Goal: Task Accomplishment & Management: Use online tool/utility

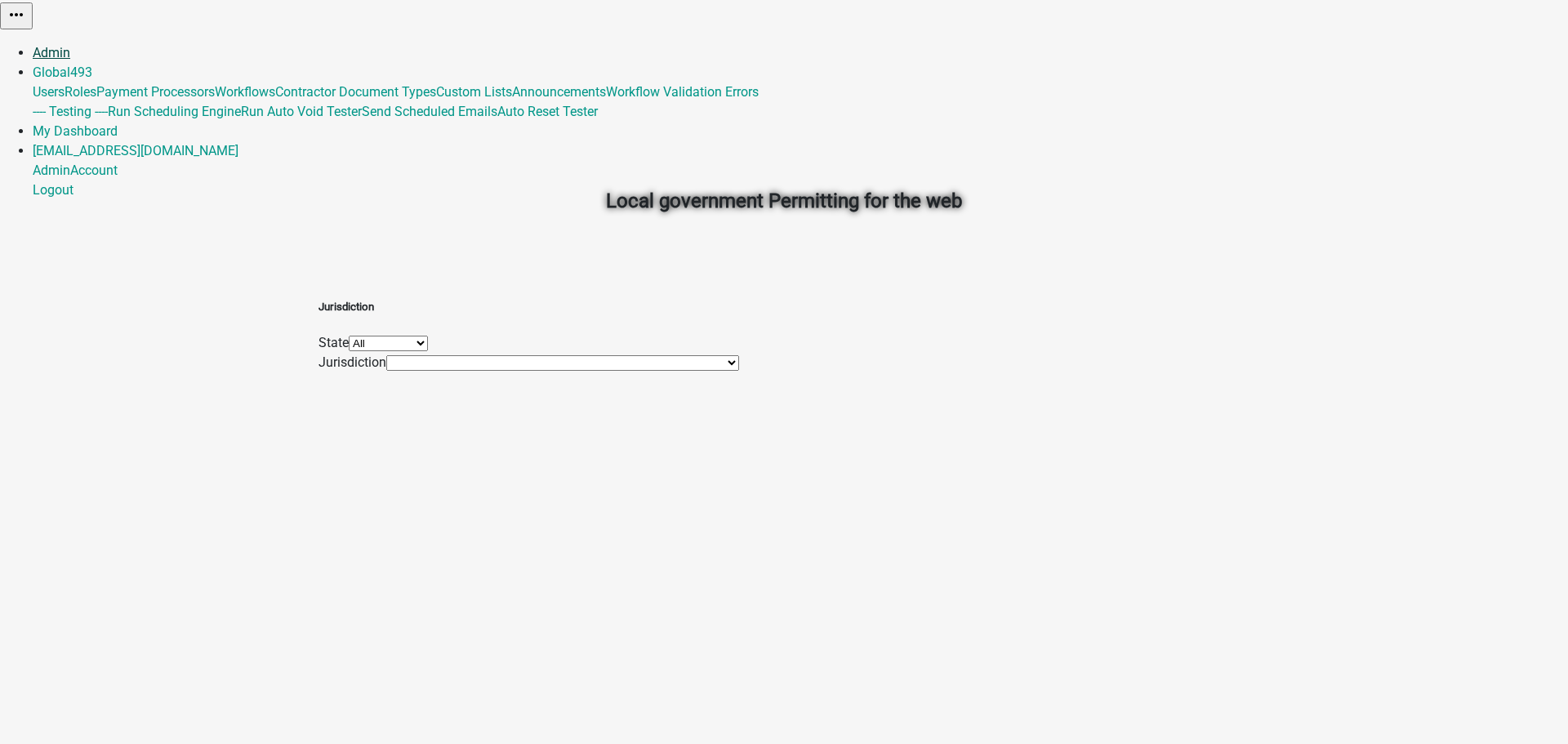
click at [71, 45] on link "Admin" at bounding box center [51, 52] width 38 height 16
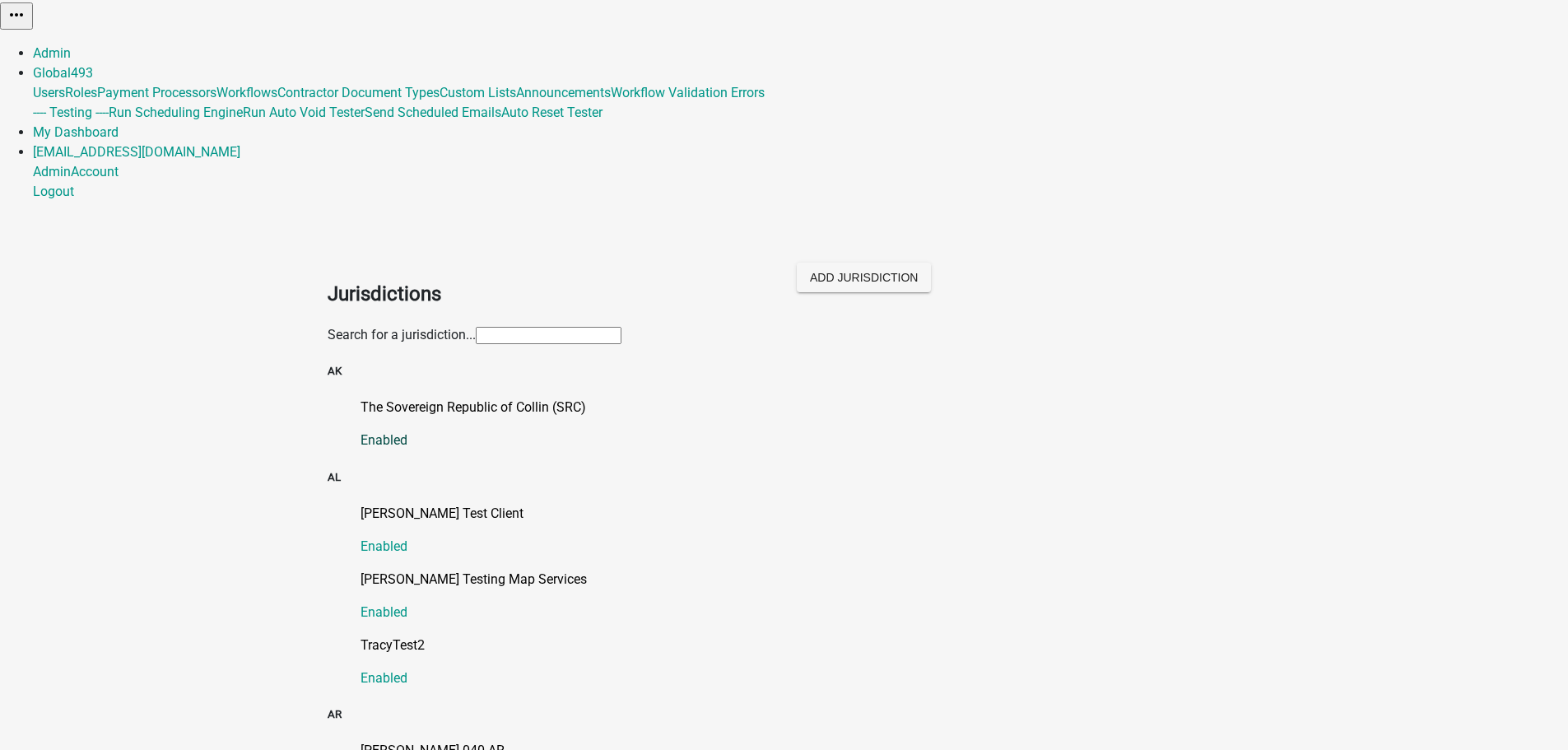
click at [532, 398] on p "The Sovereign Republic of Collin (SRC)" at bounding box center [801, 407] width 881 height 19
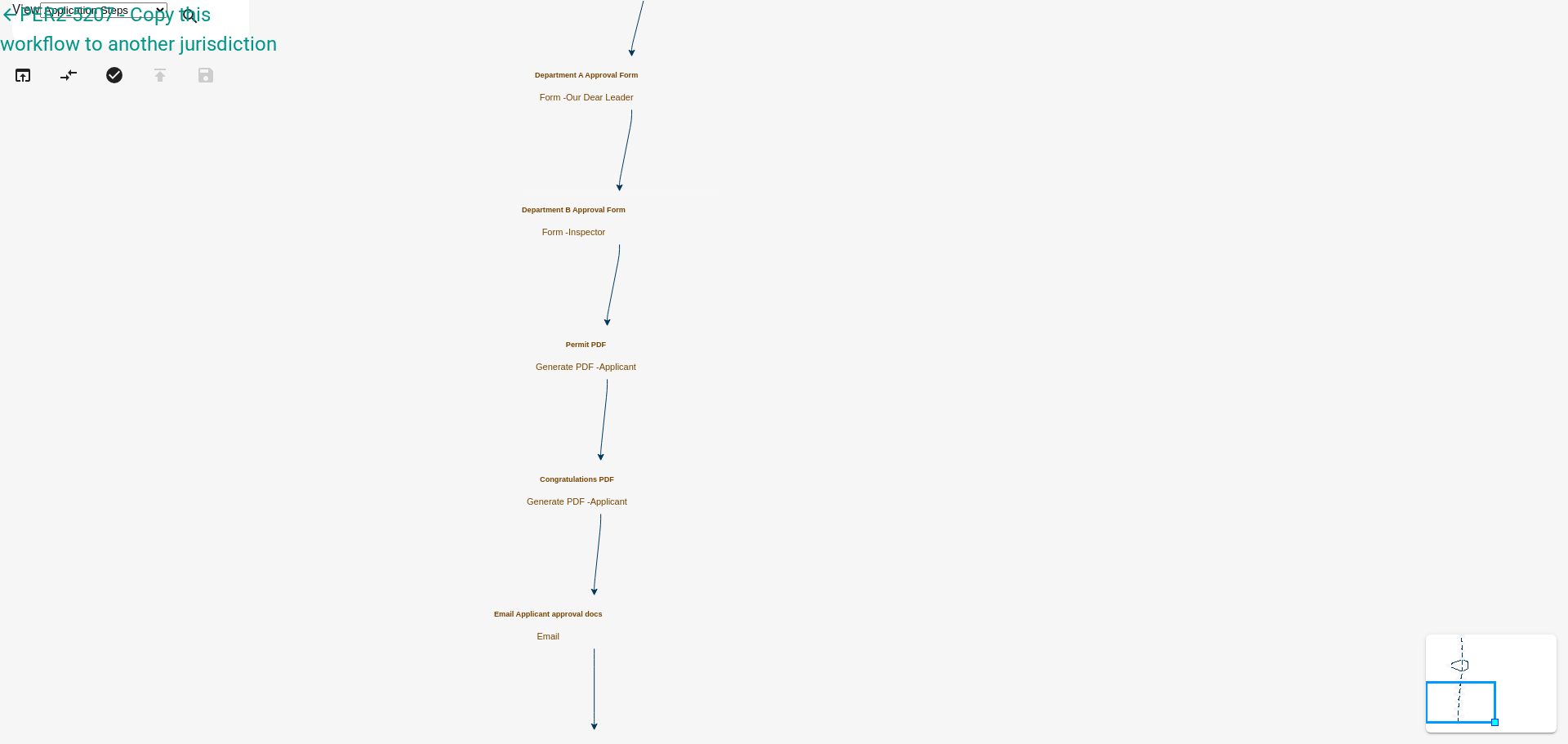
click at [636, 349] on h5 "Permit PDF" at bounding box center [587, 345] width 101 height 9
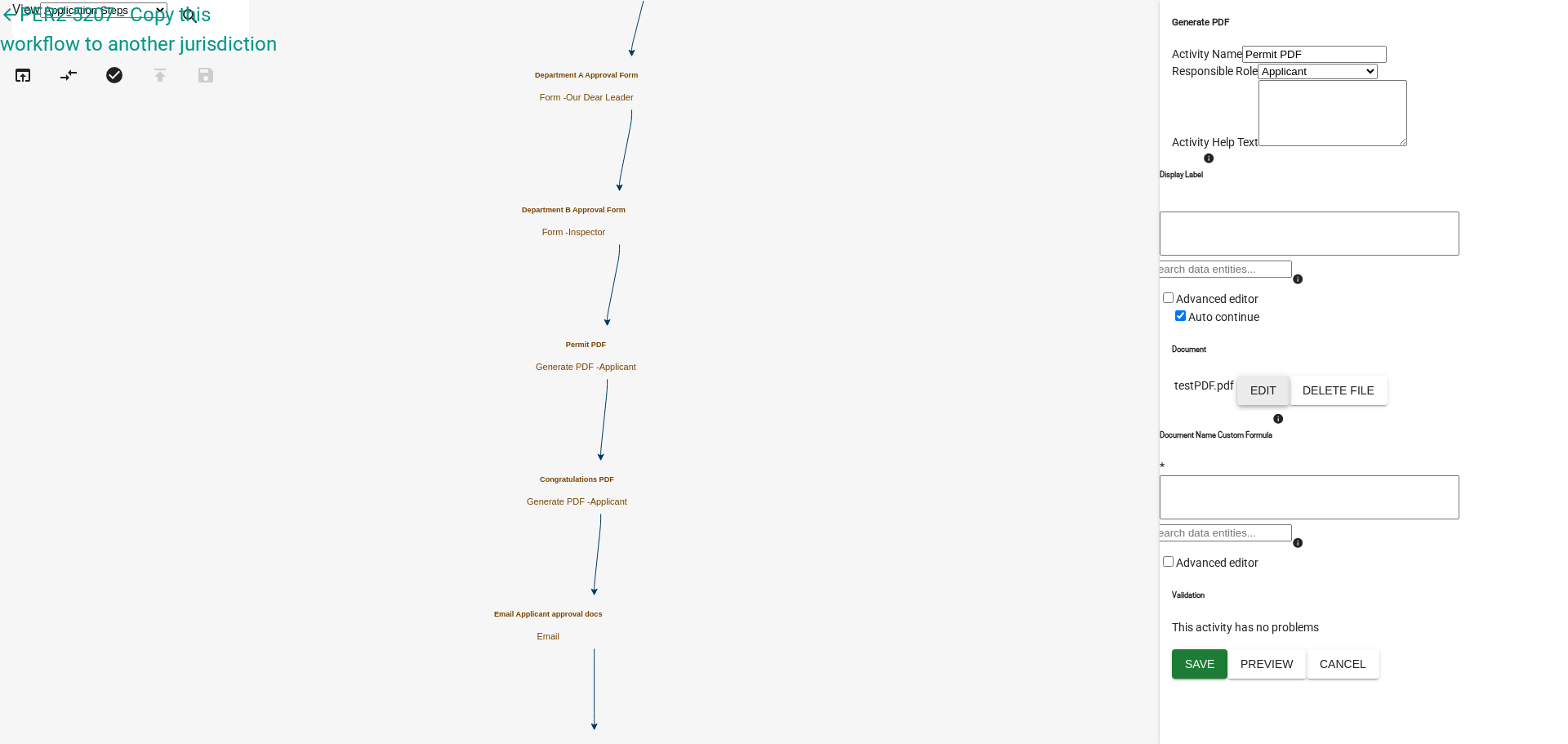
click at [1289, 405] on button "Edit" at bounding box center [1263, 390] width 52 height 29
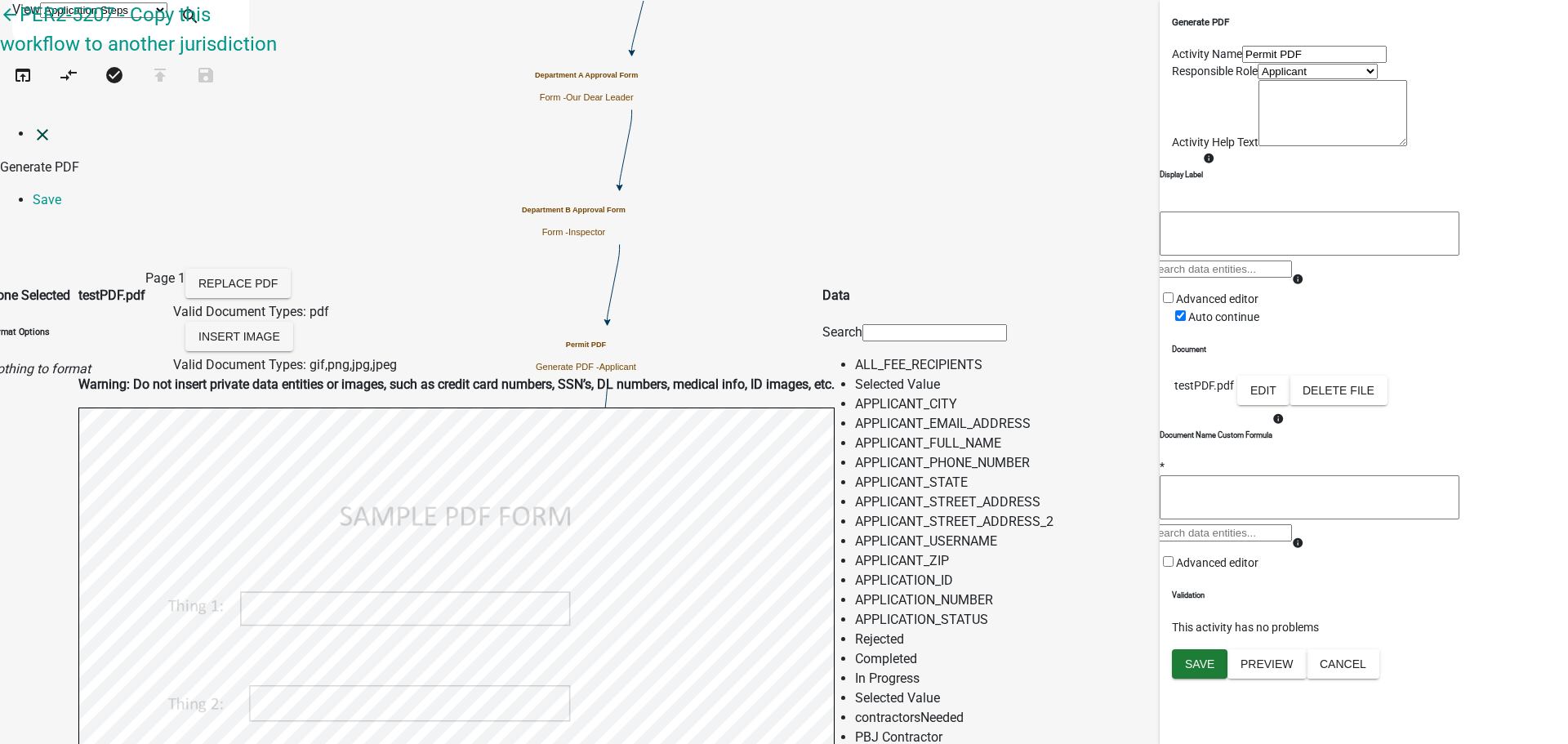
click at [33, 125] on icon "close" at bounding box center [42, 134] width 19 height 19
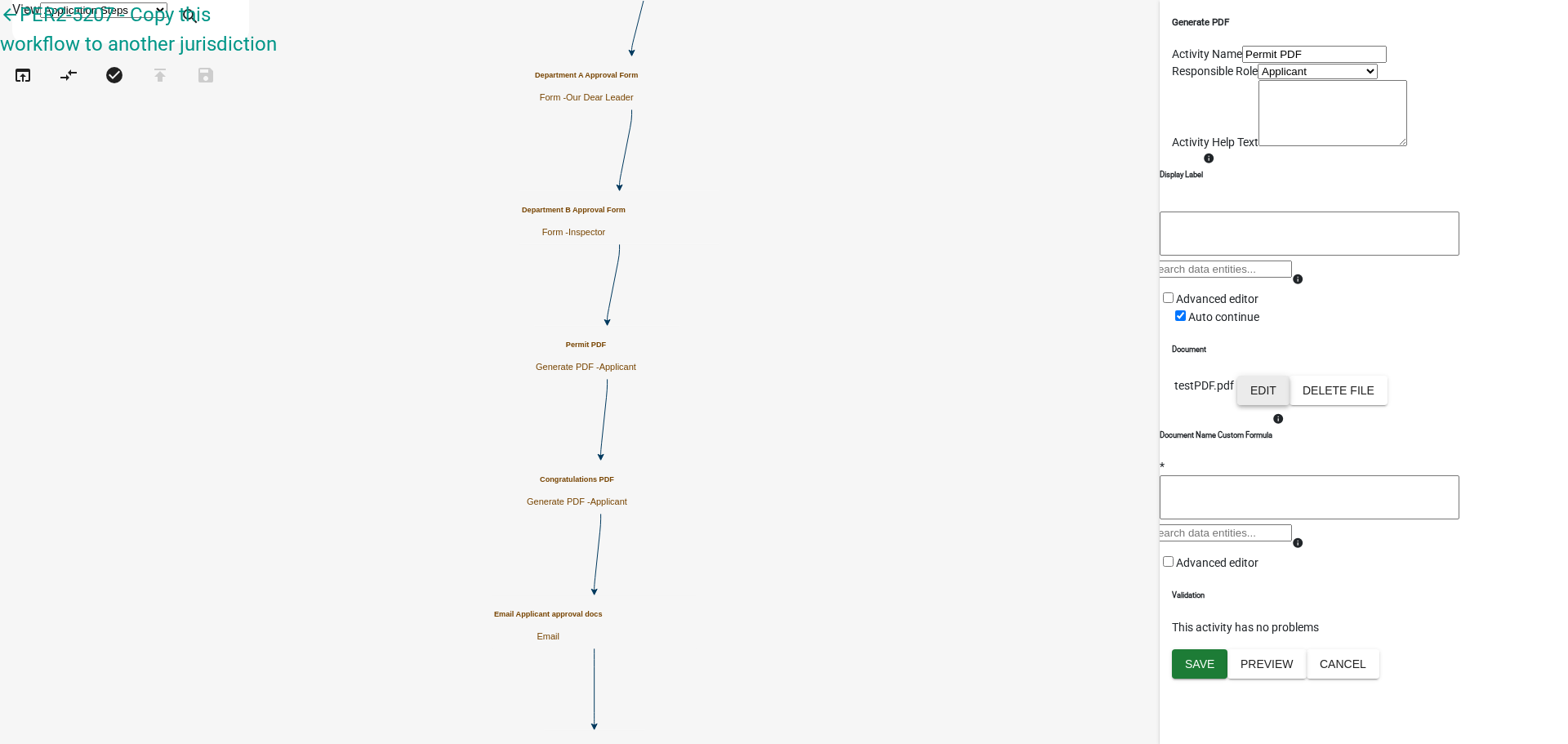
click at [1289, 405] on button "Edit" at bounding box center [1263, 390] width 52 height 29
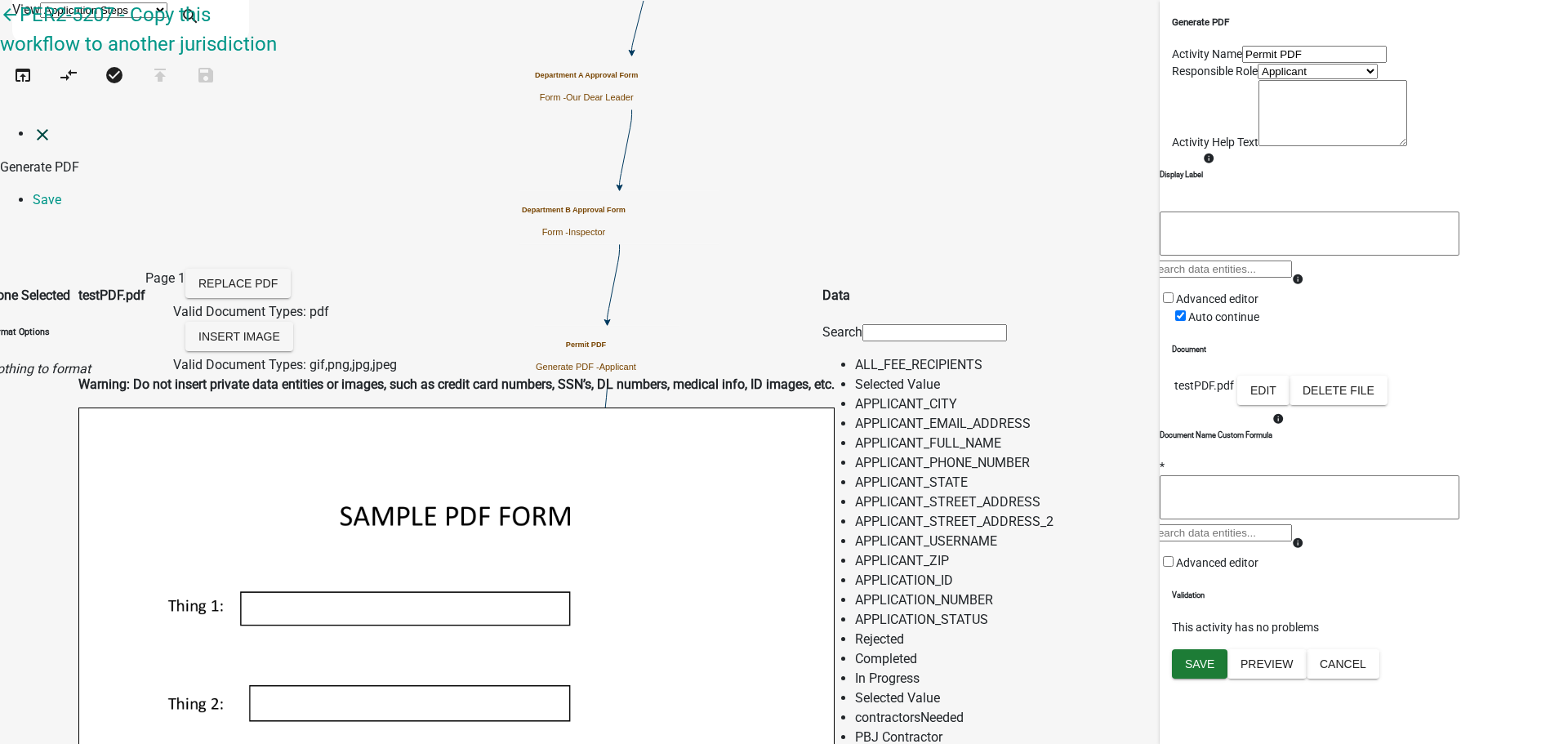
click at [33, 126] on link "close" at bounding box center [42, 133] width 19 height 16
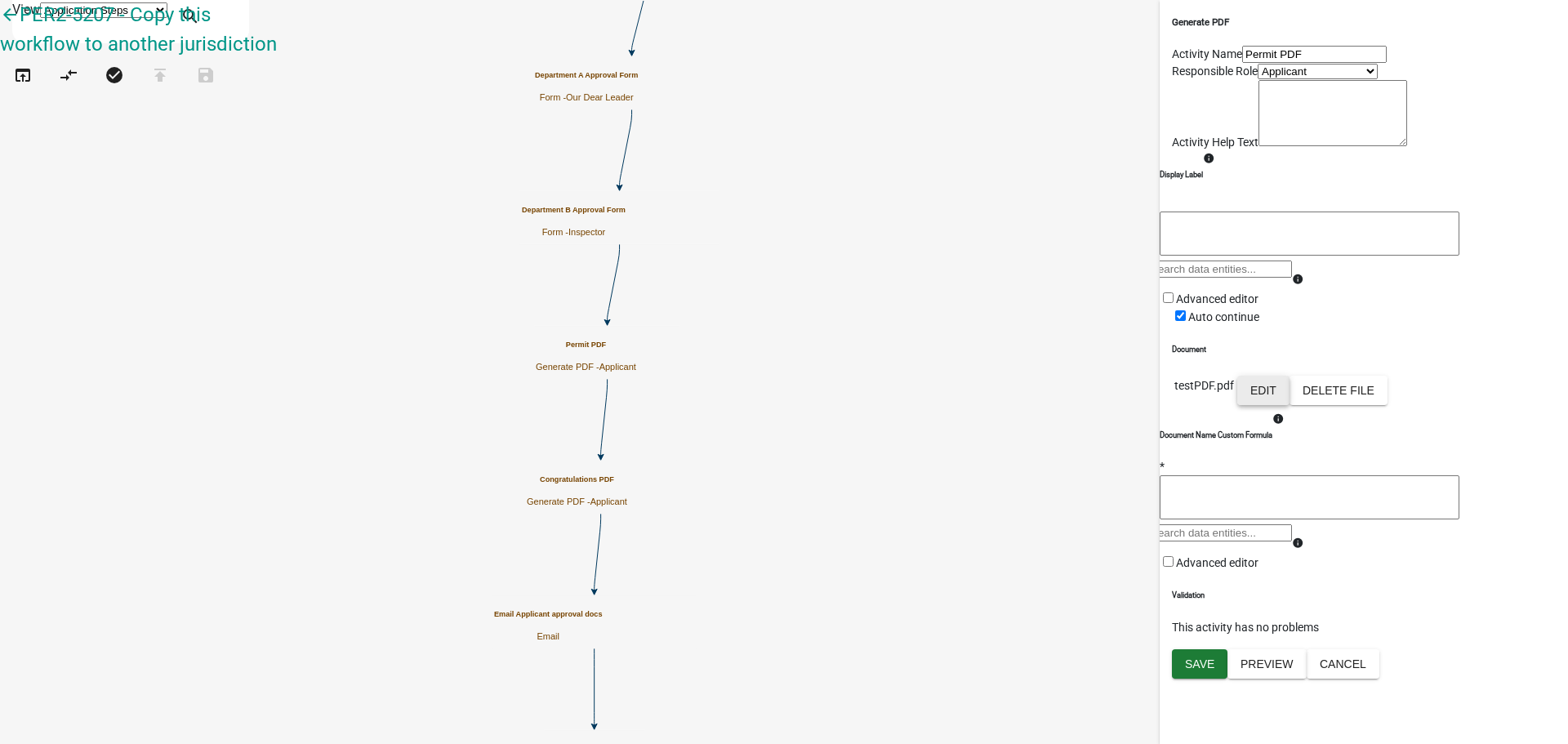
scroll to position [150, 0]
click at [1379, 679] on button "Cancel" at bounding box center [1343, 664] width 72 height 29
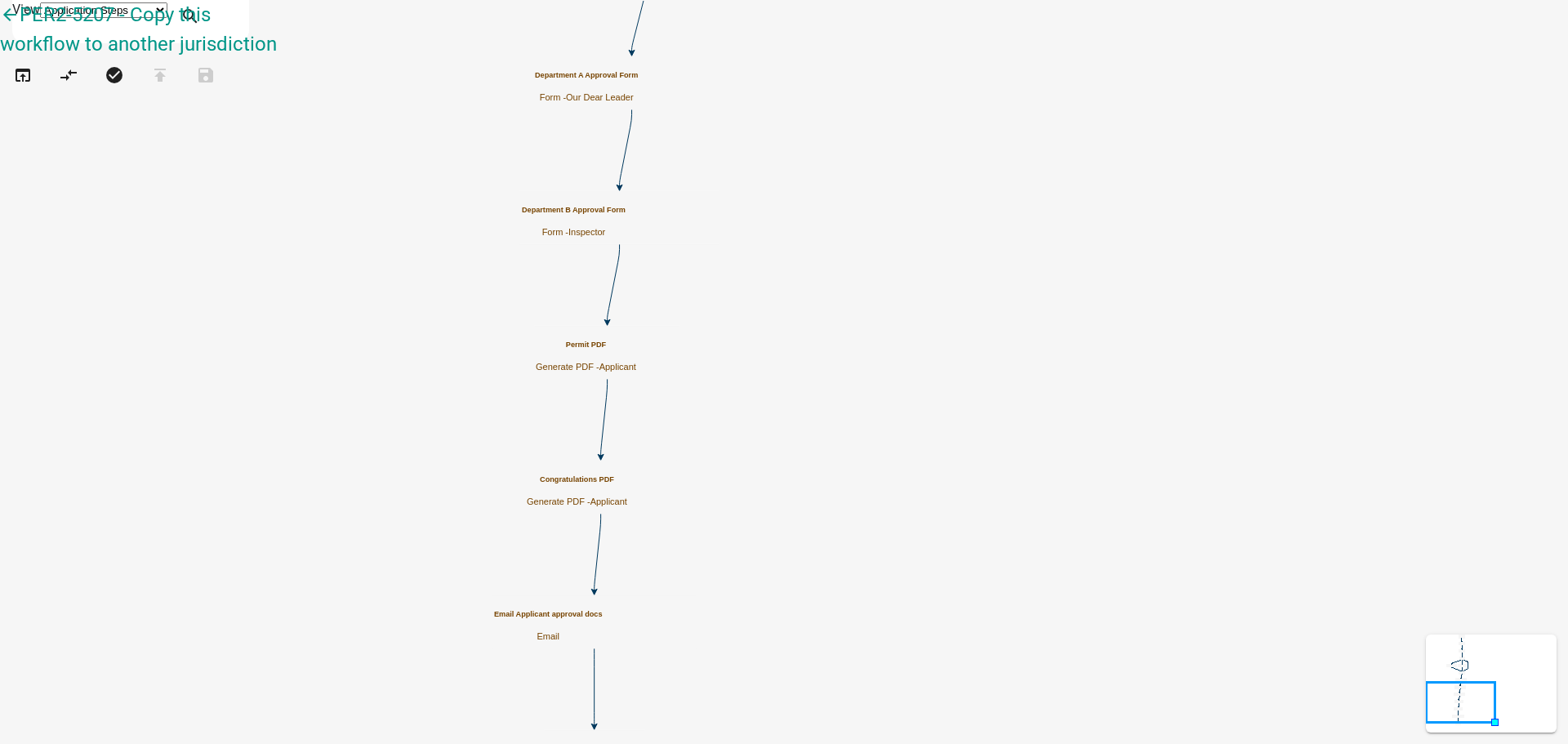
scroll to position [0, 0]
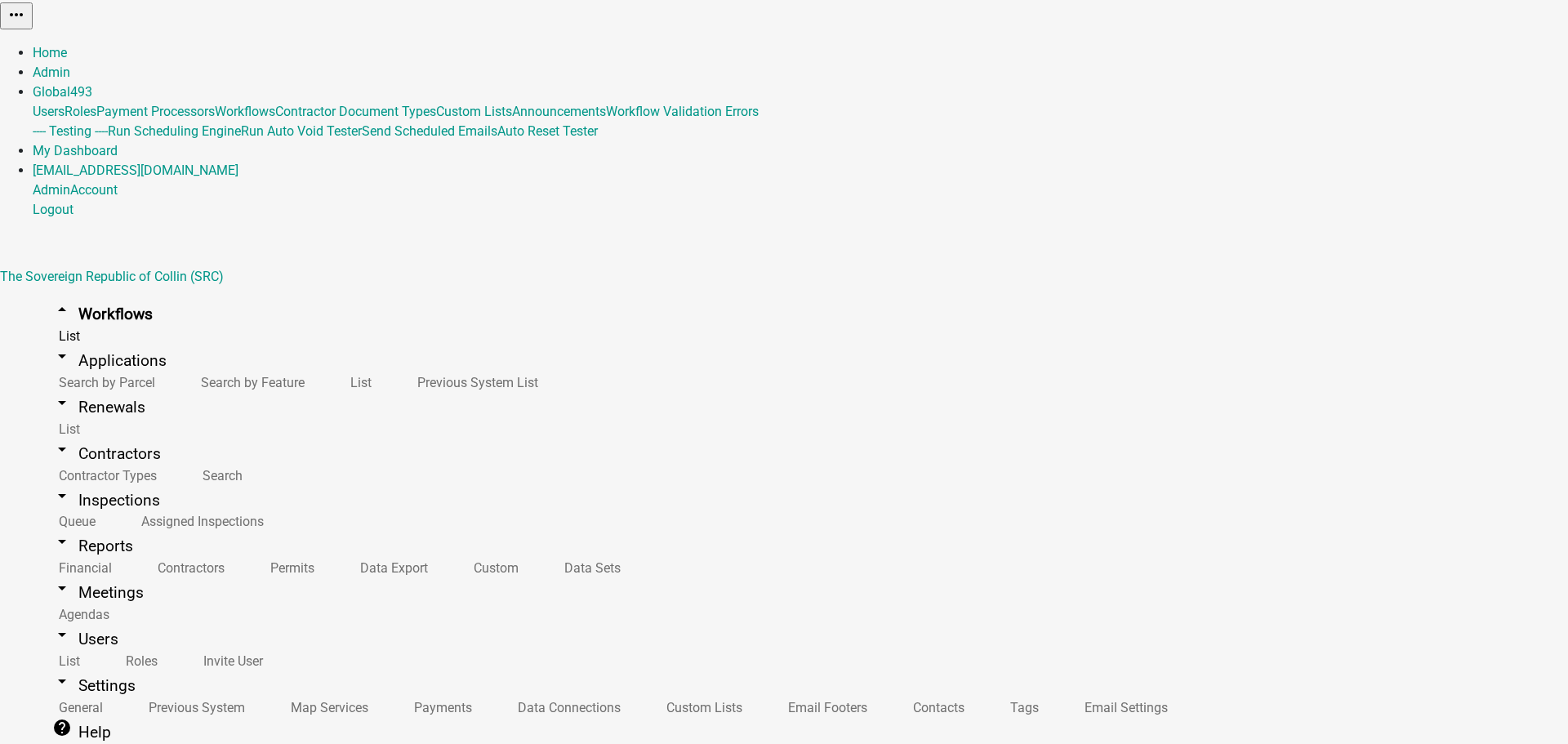
select select
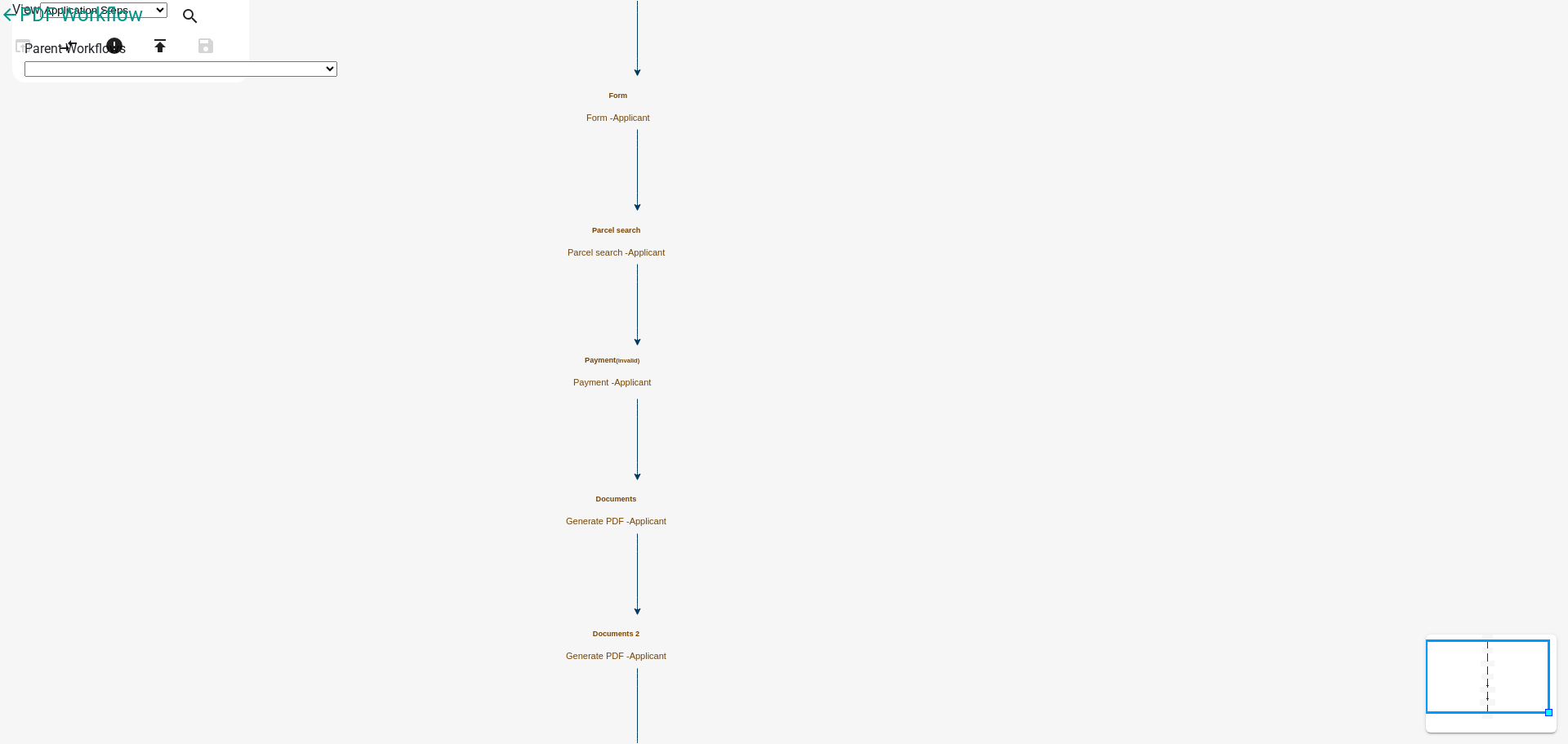
click at [640, 362] on small "(invalid)" at bounding box center [628, 361] width 24 height 7
click at [640, 361] on small "(invalid)" at bounding box center [628, 361] width 24 height 7
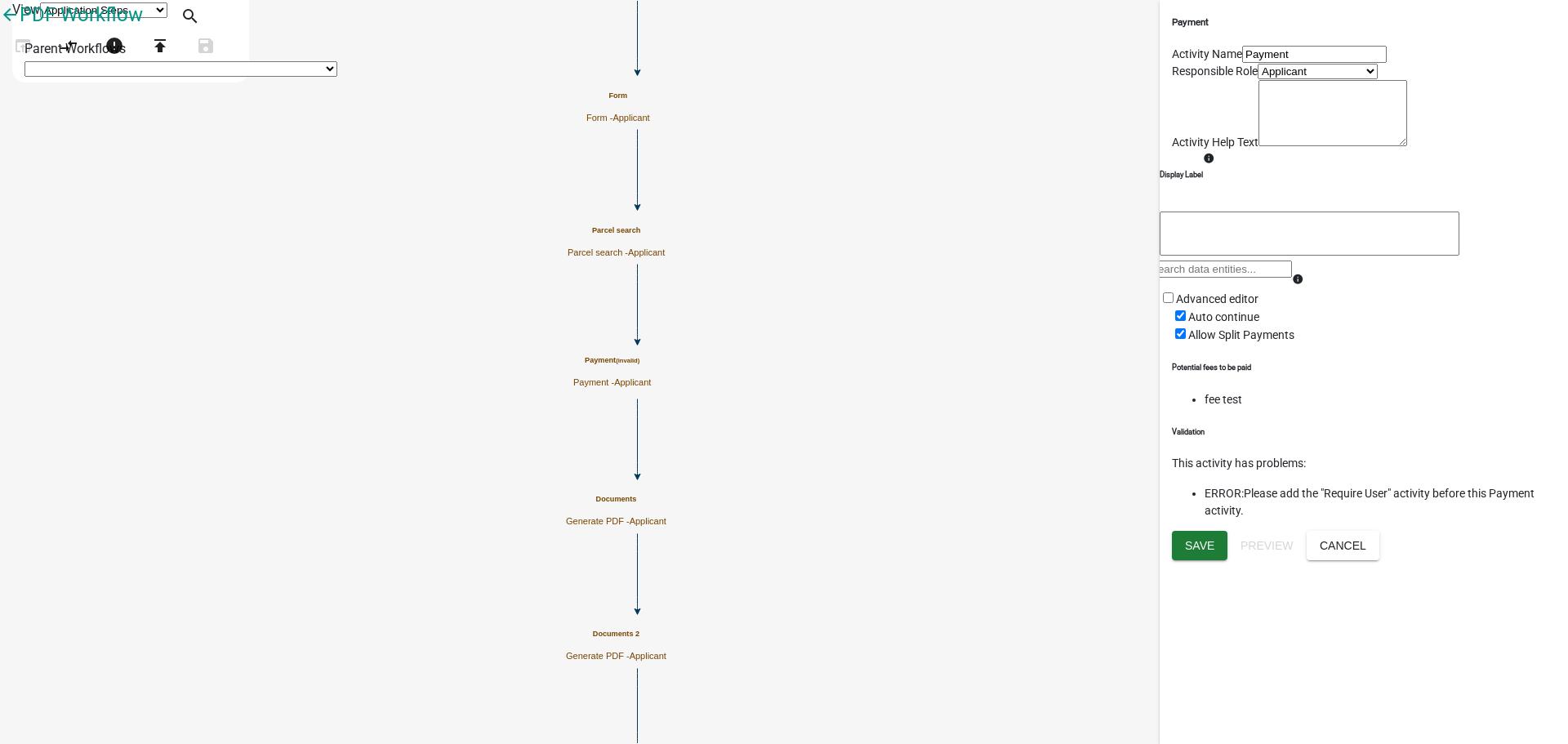
scroll to position [19, 0]
click at [1379, 560] on button "Cancel" at bounding box center [1343, 545] width 72 height 29
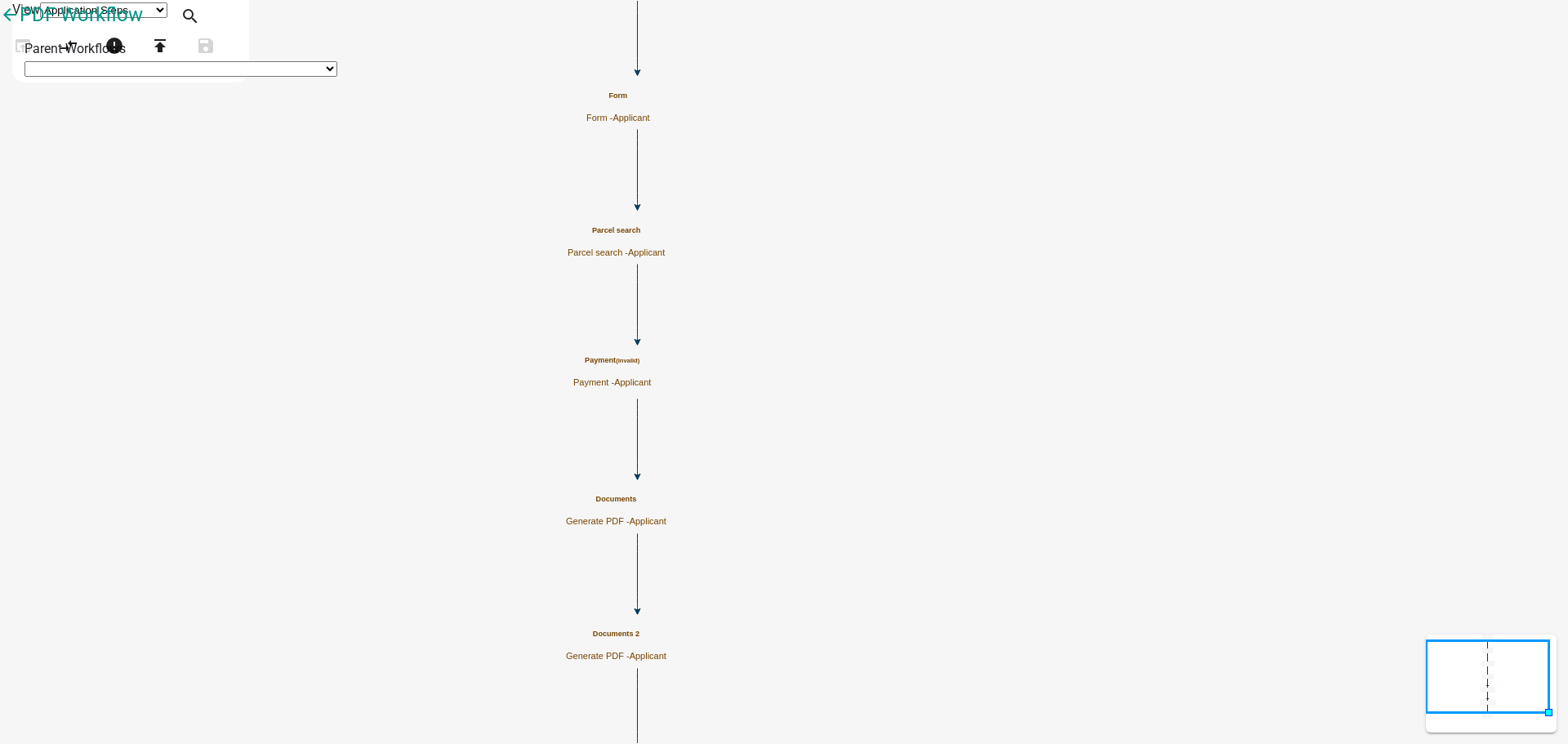
click at [1206, 382] on icon "Start Start - Applicant End End - Applicant Documents Generate PDF - Applicant …" at bounding box center [784, 402] width 1567 height 803
drag, startPoint x: 106, startPoint y: 520, endPoint x: 662, endPoint y: 126, distance: 681.4
click at [662, 82] on div "arrow_back PDF Workflow open_in_browser compare_arrows error publish save Agend…" at bounding box center [784, 40] width 1568 height 82
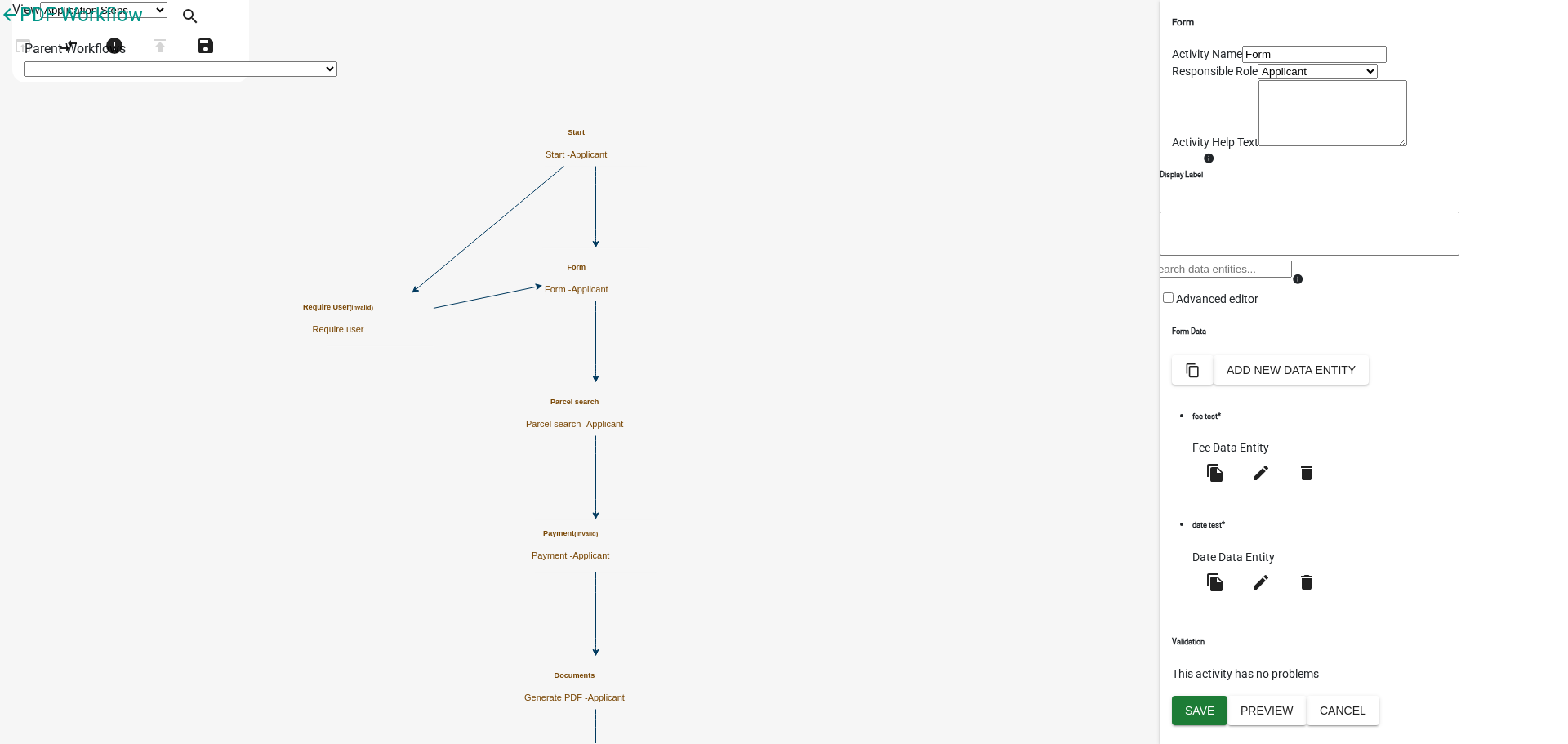
click at [597, 219] on icon at bounding box center [597, 205] width 0 height 77
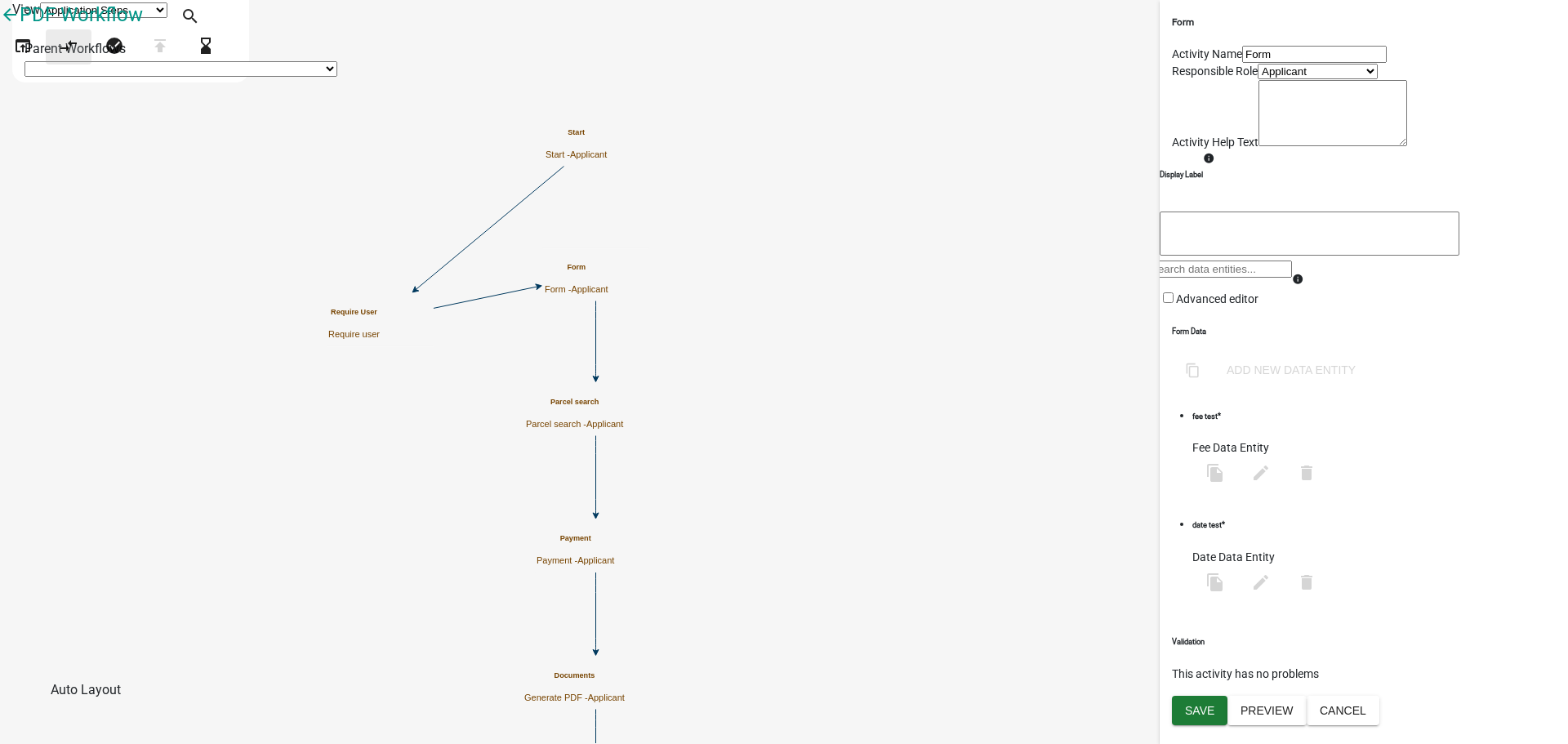
click at [79, 59] on icon "compare_arrows" at bounding box center [68, 47] width 19 height 23
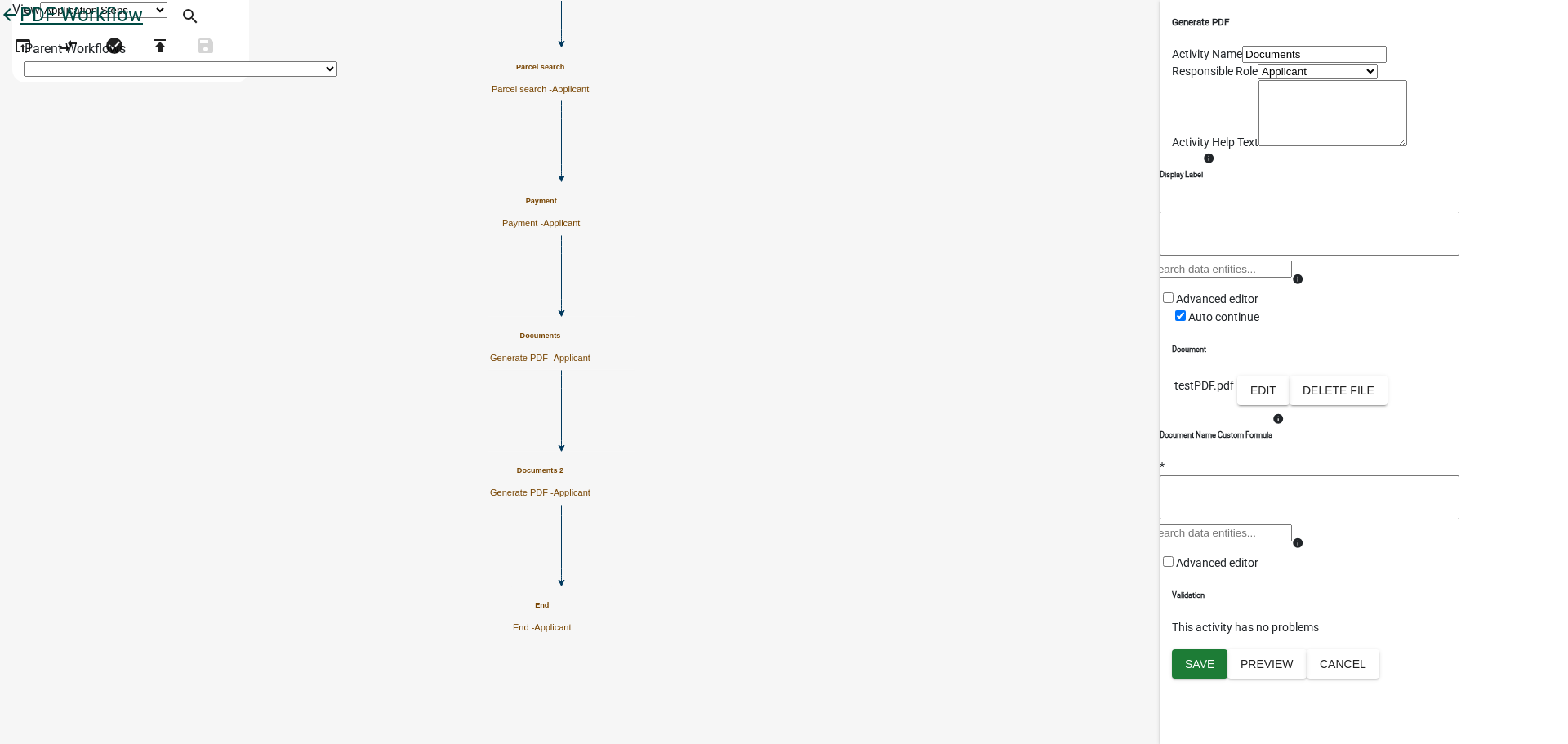
click at [19, 27] on icon "arrow_back" at bounding box center [9, 16] width 19 height 23
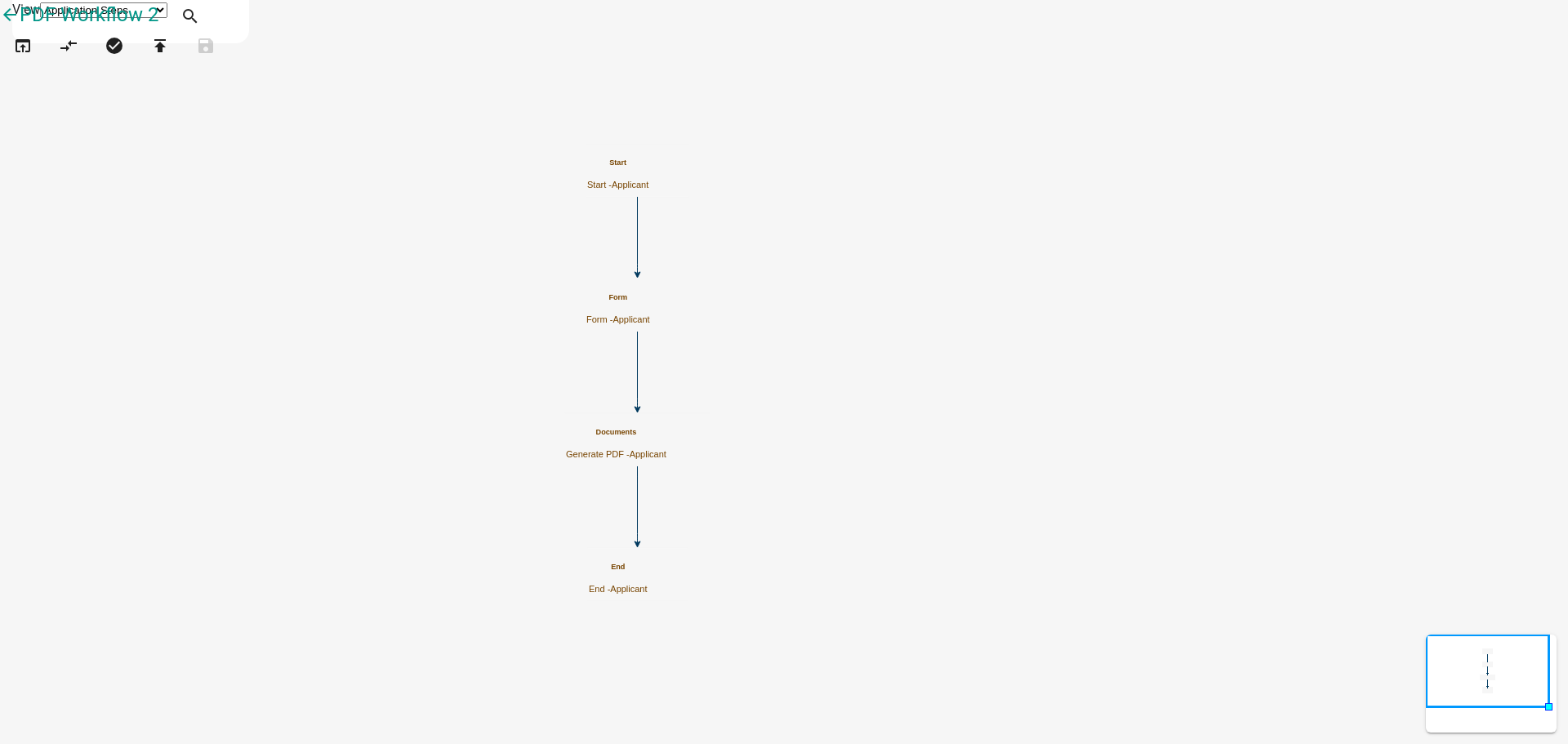
click at [666, 430] on h5 "Documents" at bounding box center [617, 432] width 101 height 9
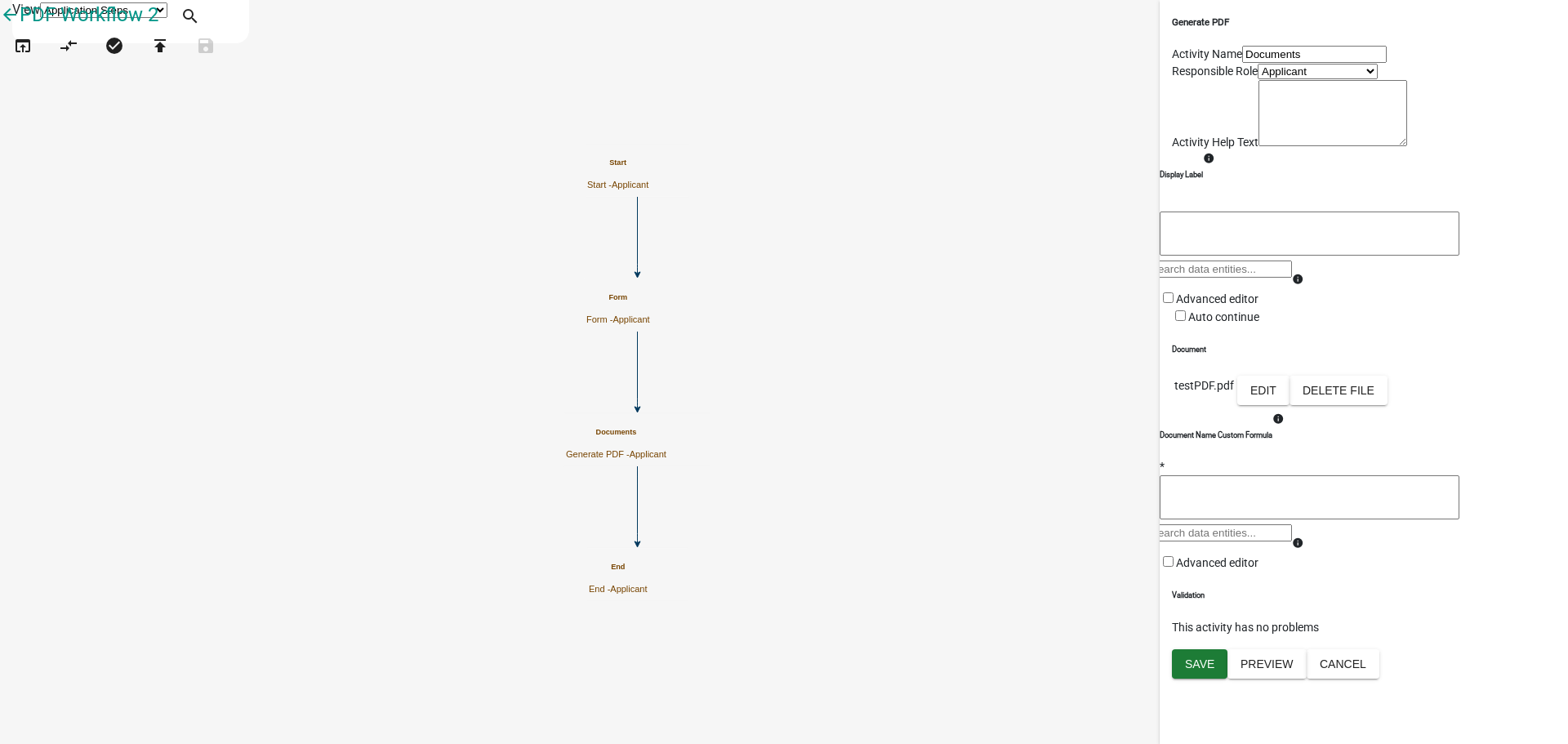
click at [1376, 410] on td "Edit Delete File" at bounding box center [1312, 392] width 152 height 35
click at [1289, 405] on button "Edit" at bounding box center [1263, 390] width 52 height 29
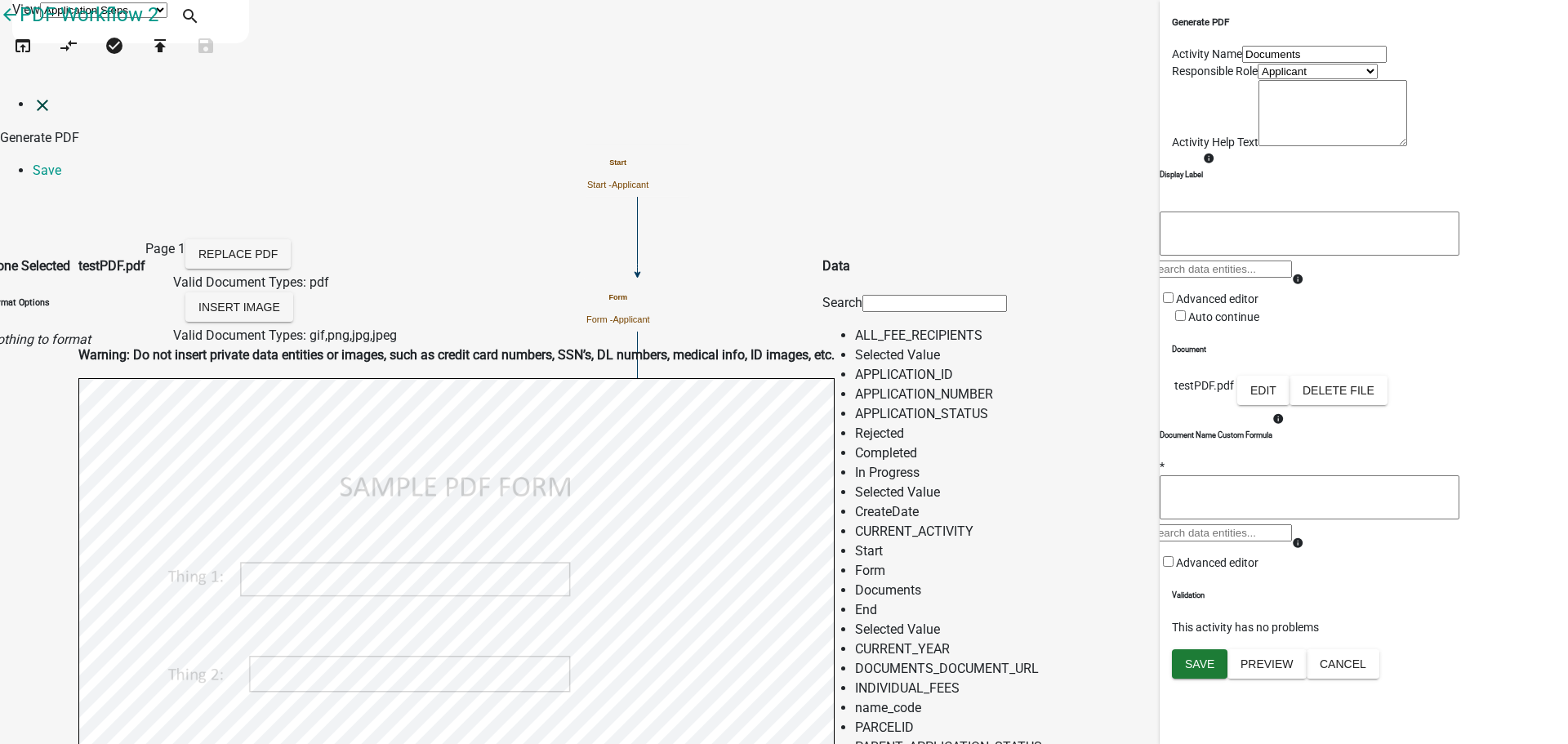
click at [33, 95] on icon "close" at bounding box center [42, 104] width 19 height 19
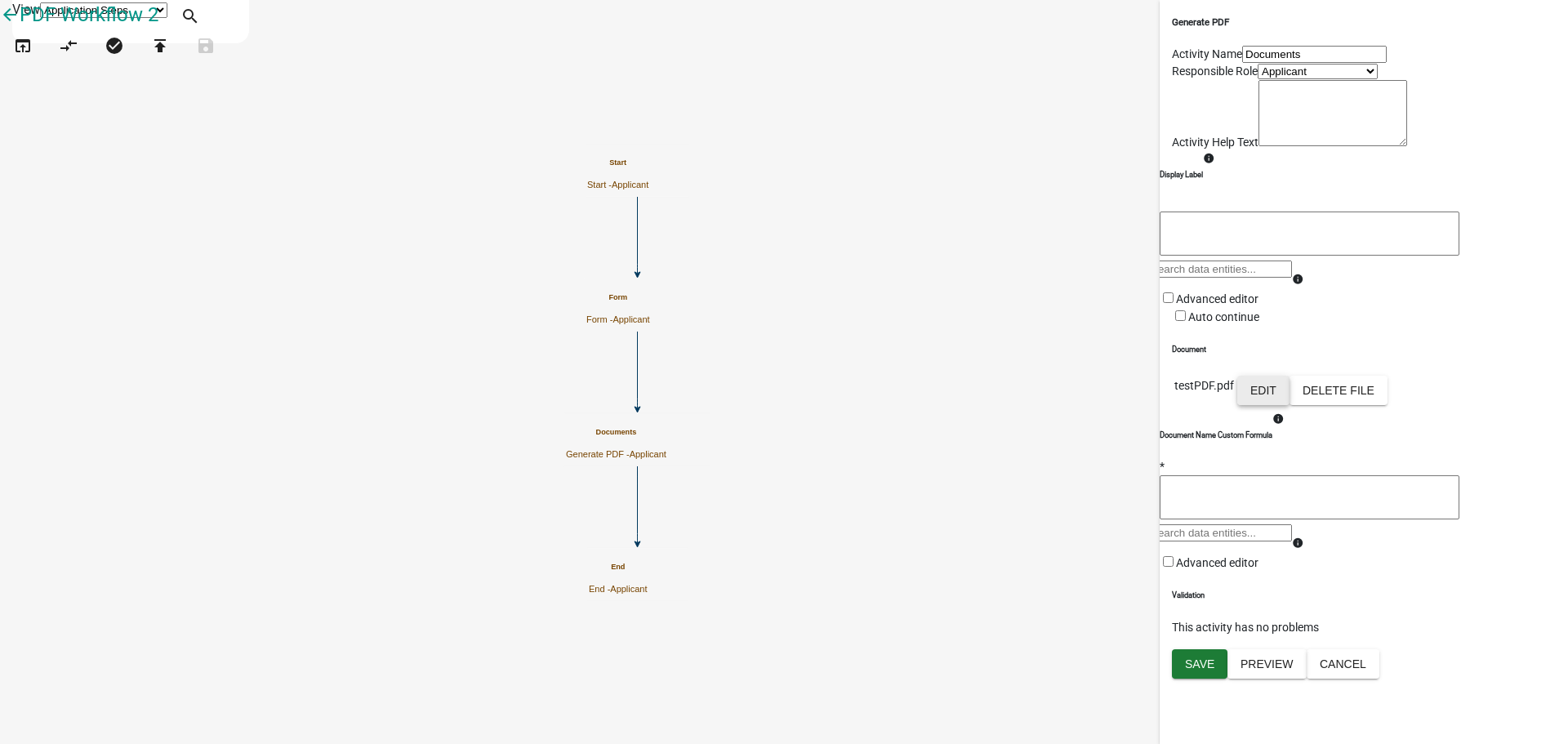
click at [1289, 405] on button "Edit" at bounding box center [1263, 390] width 52 height 29
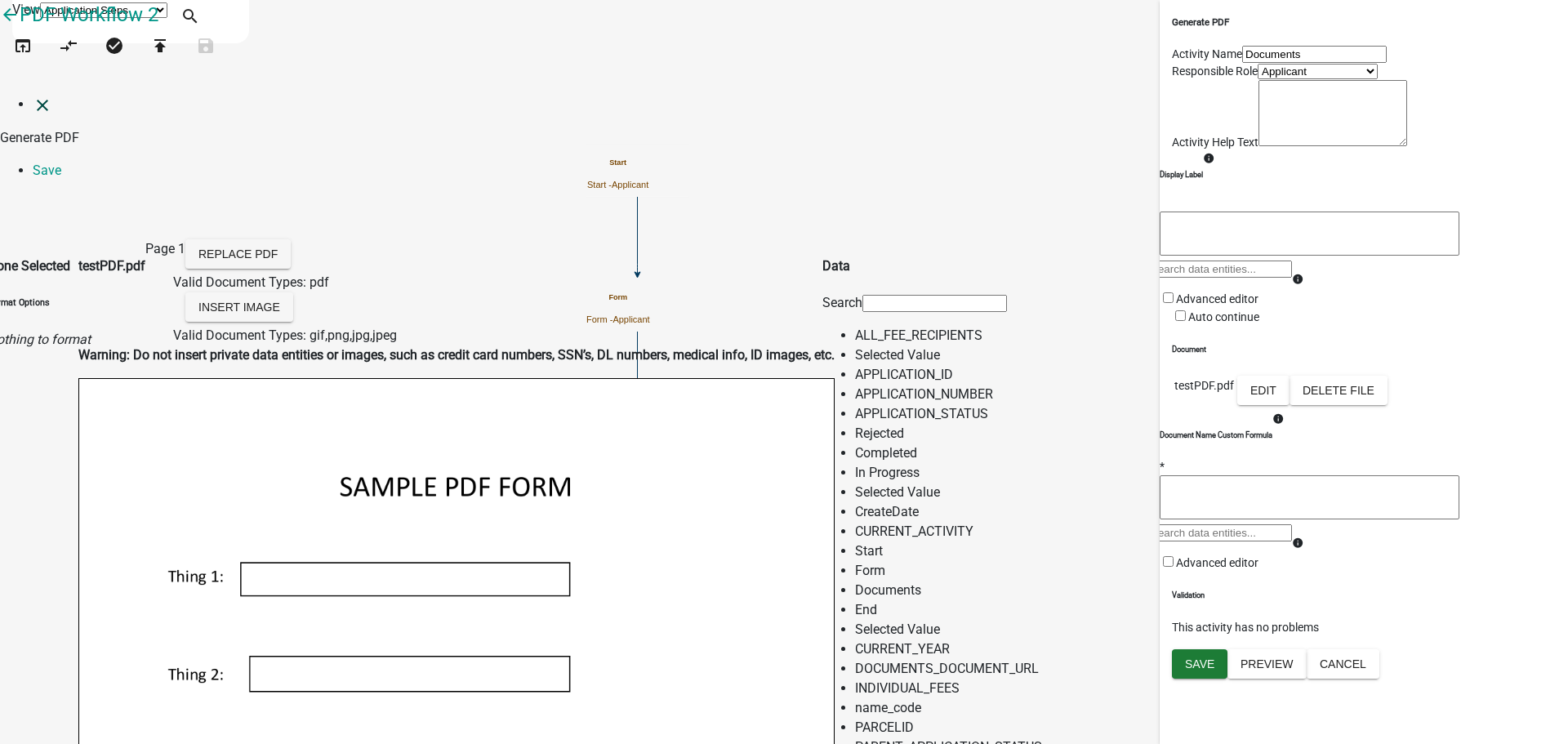
click at [33, 95] on icon "close" at bounding box center [42, 104] width 19 height 19
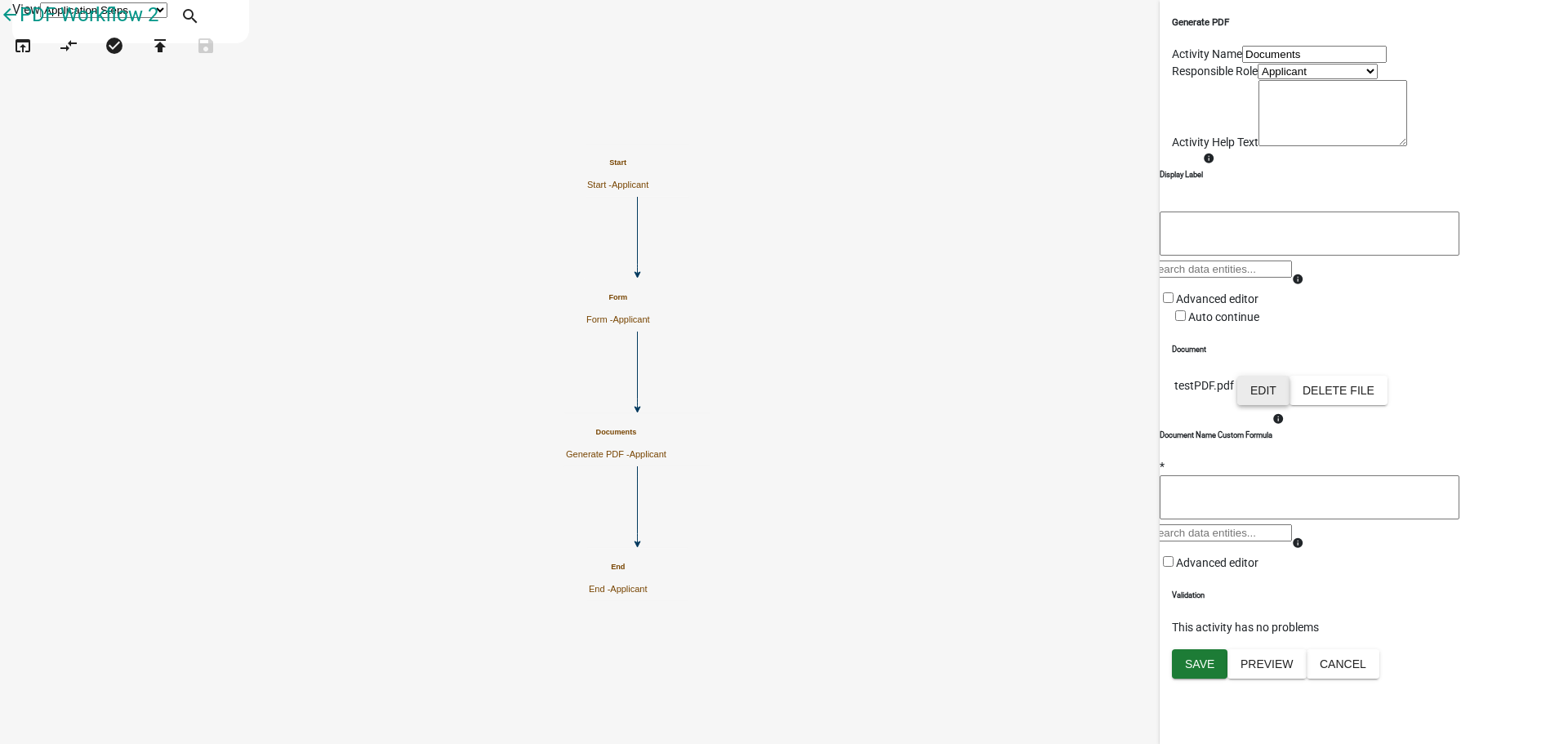
click at [1289, 405] on button "Edit" at bounding box center [1263, 390] width 52 height 29
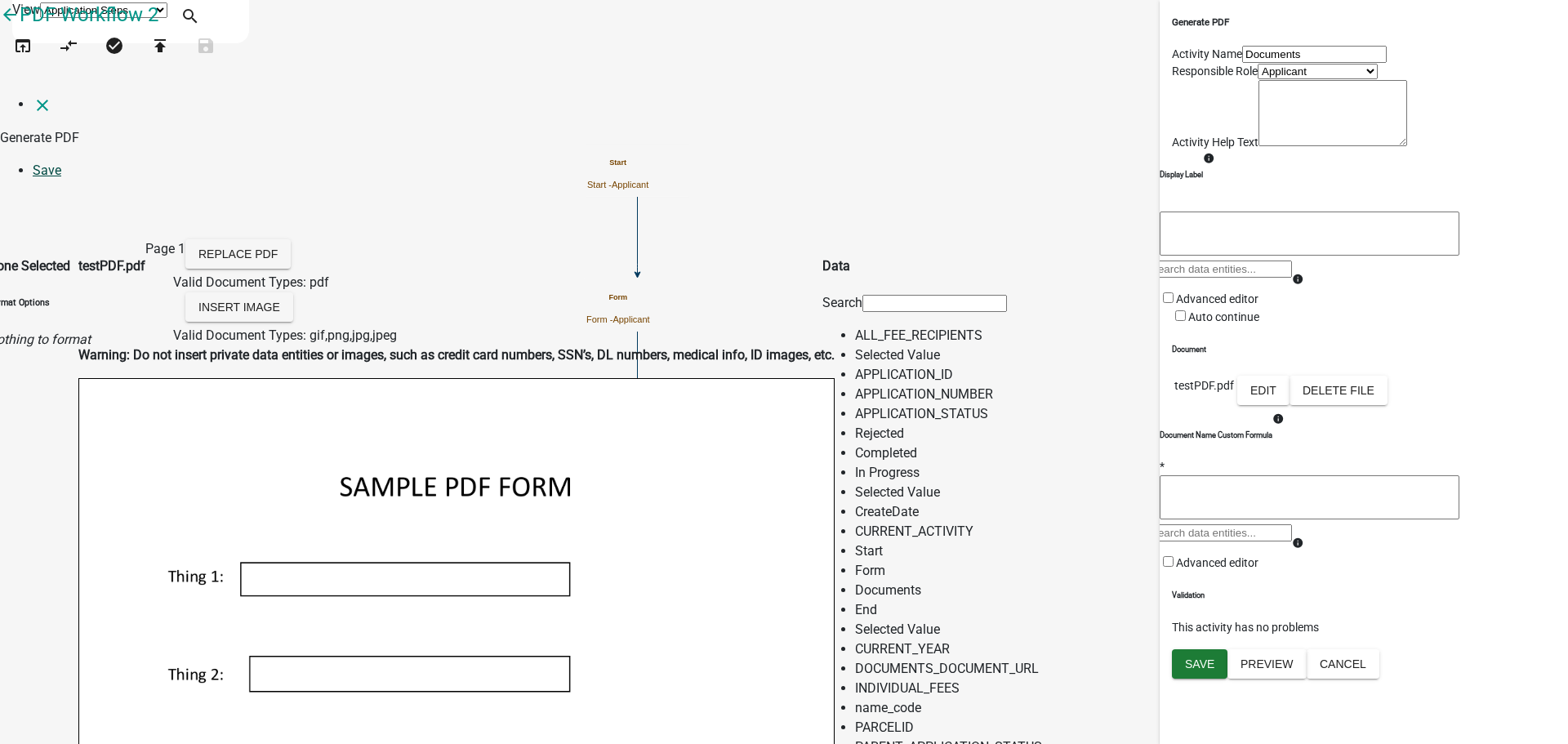
click at [61, 162] on link "Save" at bounding box center [47, 170] width 28 height 16
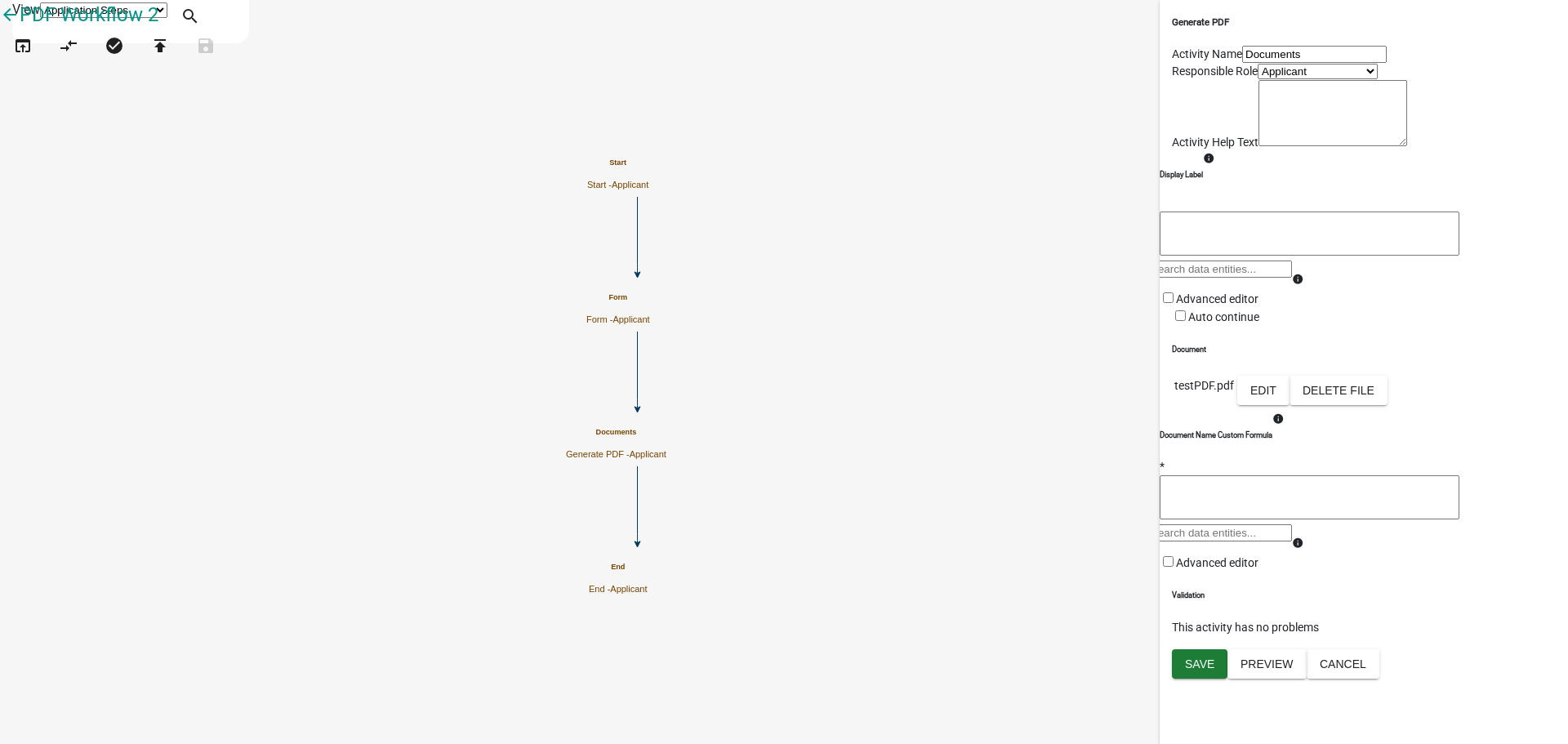
scroll to position [150, 0]
click at [1207, 671] on span "Save" at bounding box center [1200, 664] width 29 height 13
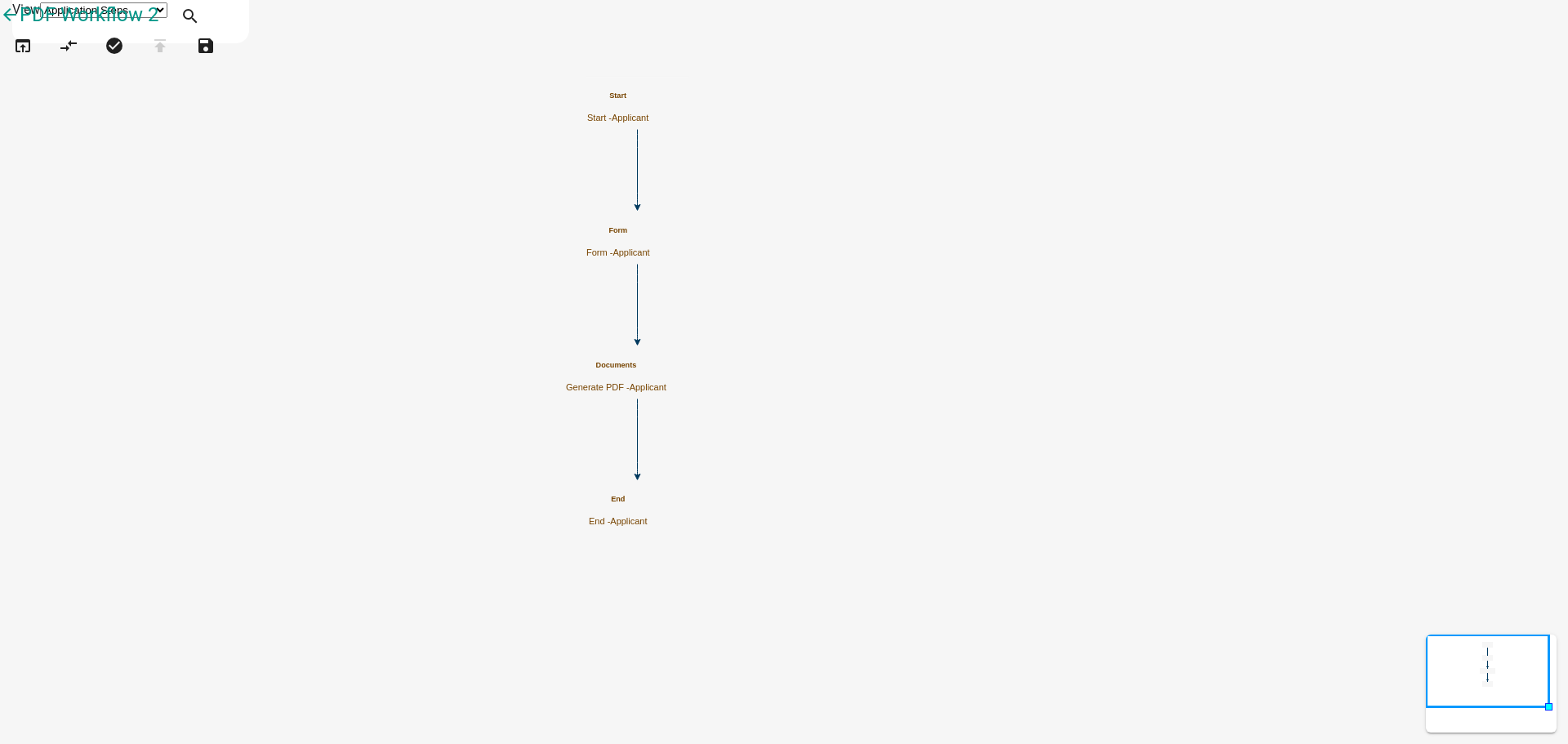
scroll to position [0, 0]
click at [671, 276] on icon "Start Start - Applicant Form Form - Applicant Documents Generate PDF - Applican…" at bounding box center [784, 372] width 1567 height 742
click at [614, 267] on icon "Start Start - Applicant Form Form - Applicant Documents Generate PDF - Applican…" at bounding box center [784, 372] width 1567 height 742
click at [666, 382] on span "Applicant" at bounding box center [648, 387] width 37 height 10
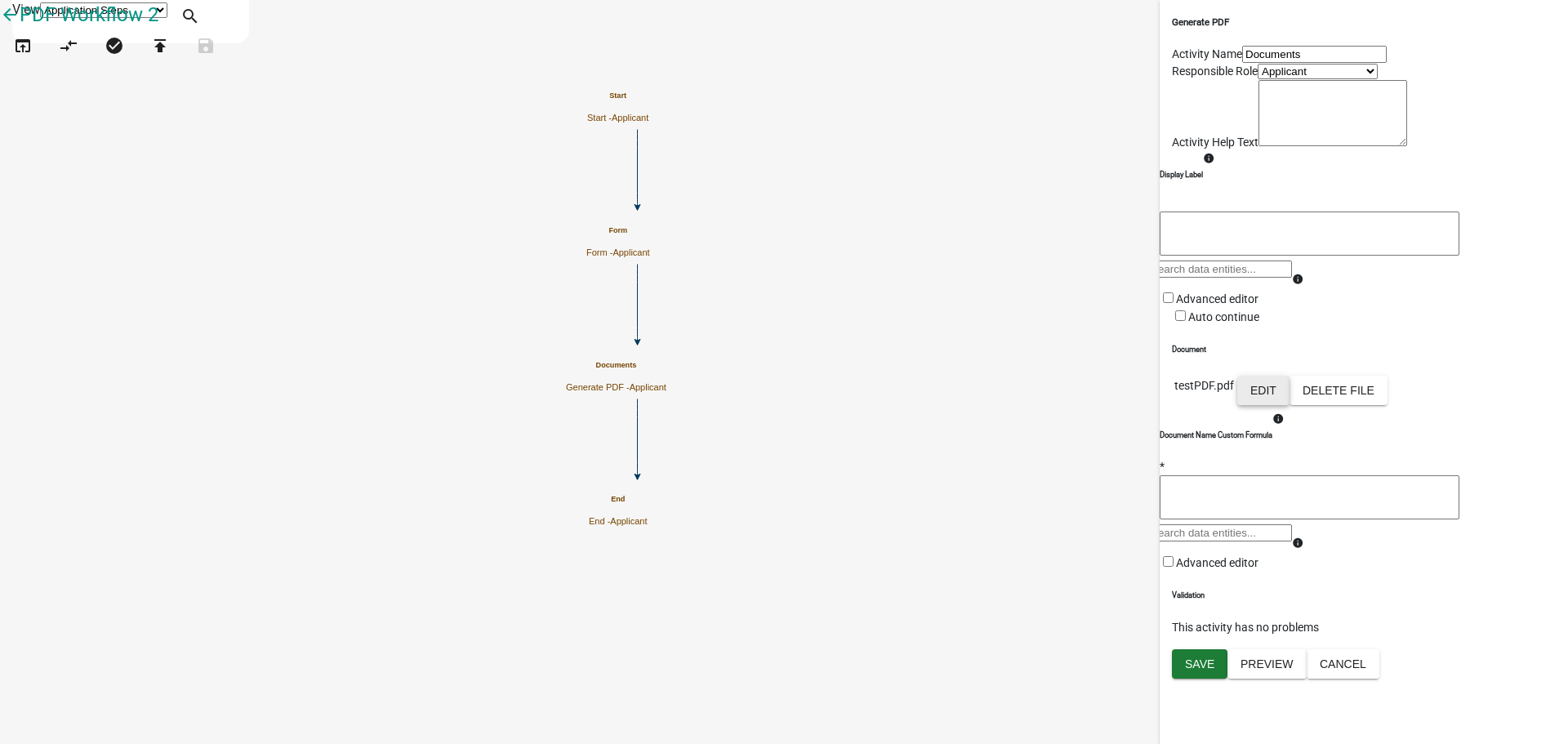
click at [1289, 405] on button "Edit" at bounding box center [1263, 390] width 52 height 29
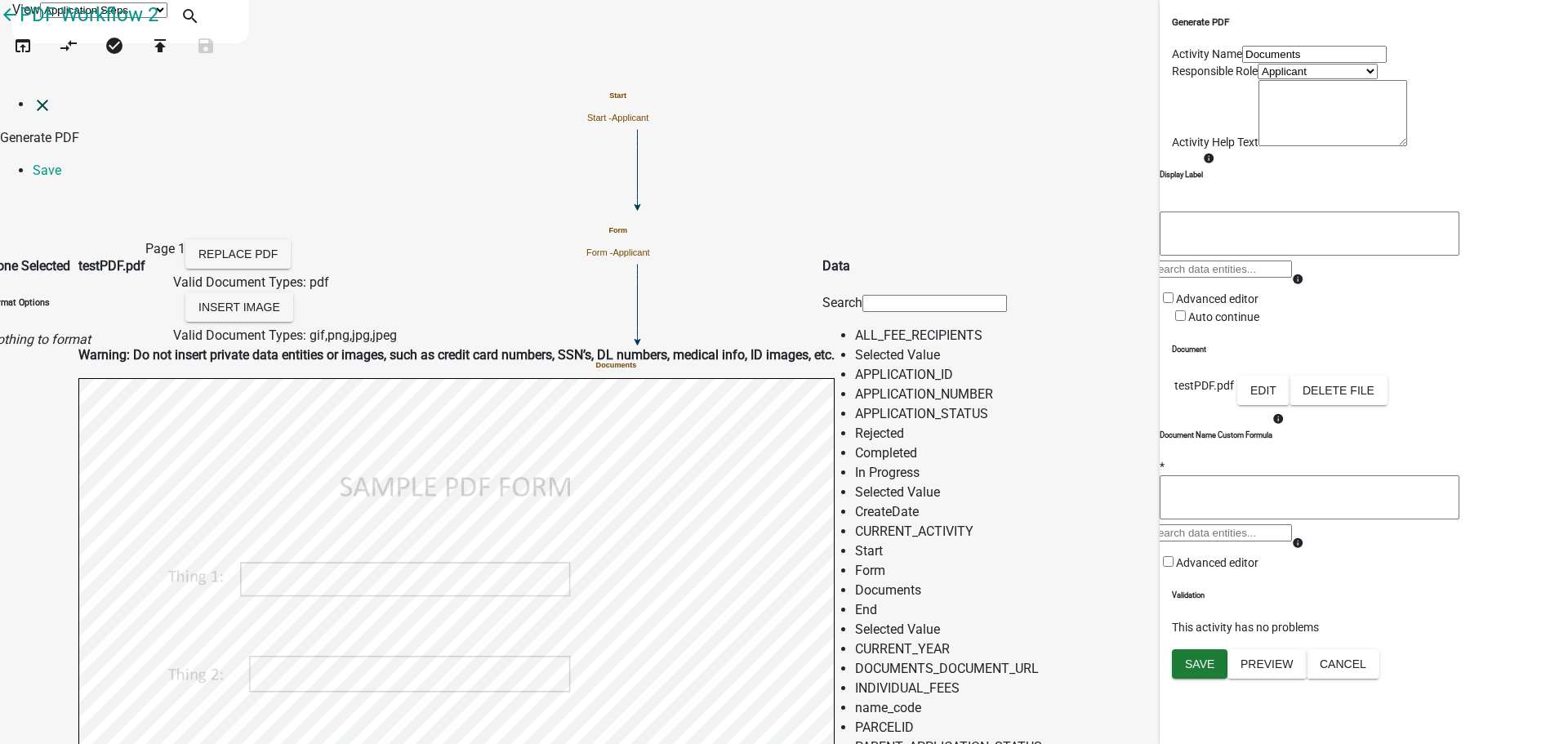
click at [33, 95] on icon "close" at bounding box center [42, 104] width 19 height 19
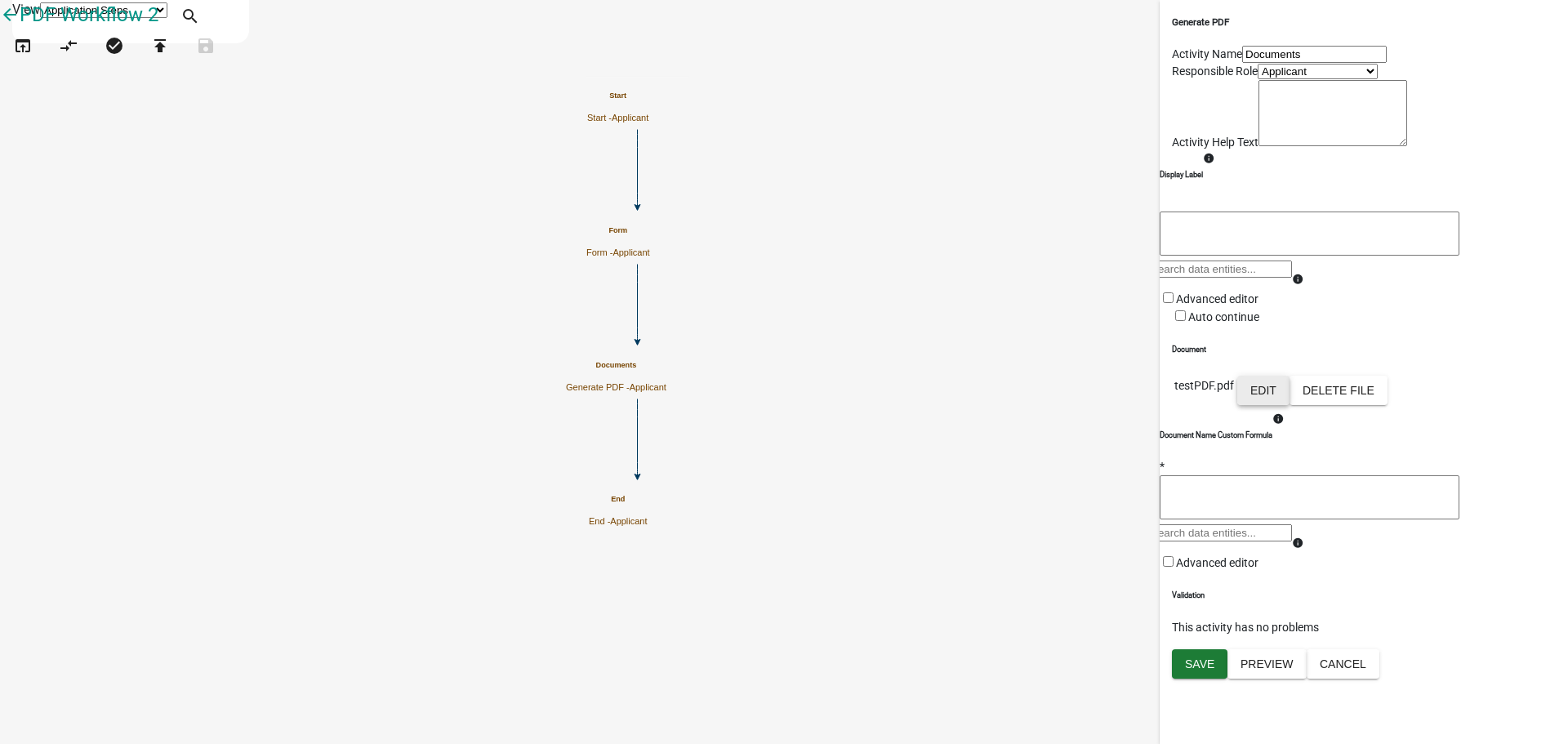
scroll to position [150, 0]
click at [1379, 679] on button "Cancel" at bounding box center [1343, 664] width 72 height 29
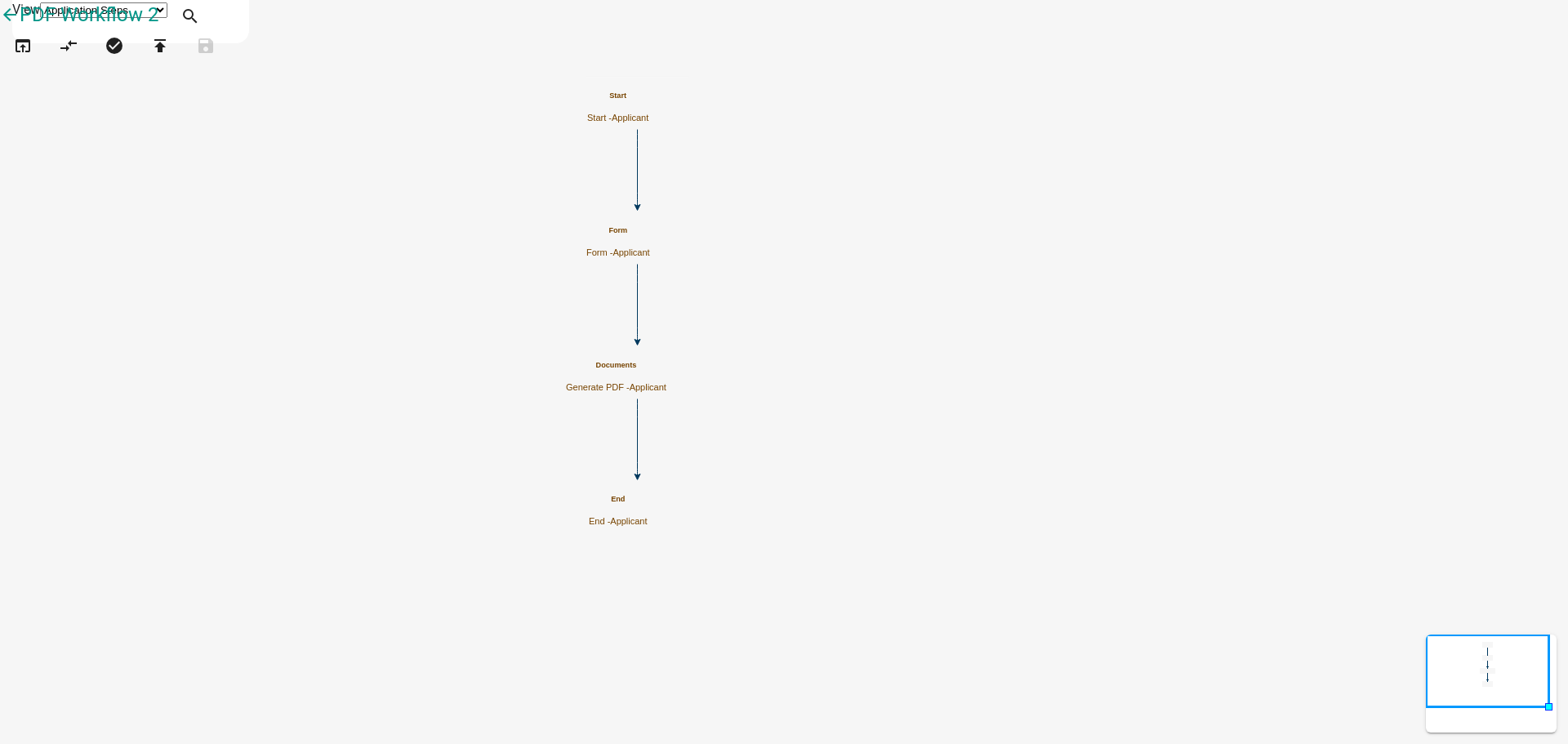
click at [683, 279] on icon "Start Start - Applicant Form Form - Applicant Documents Generate PDF - Applican…" at bounding box center [784, 372] width 1567 height 742
click at [666, 392] on div "Documents Generate PDF - Applicant" at bounding box center [617, 377] width 101 height 32
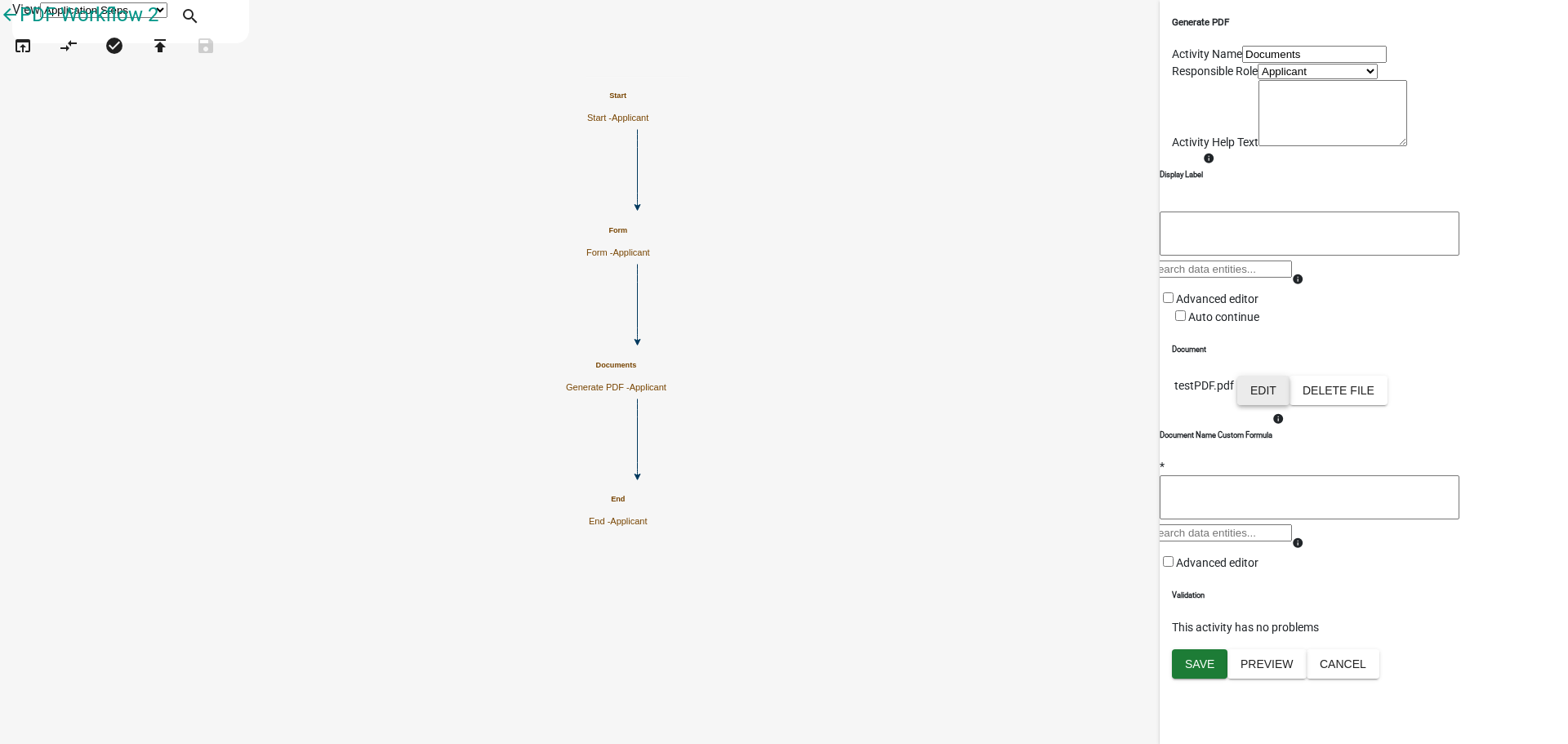
click at [1289, 405] on button "Edit" at bounding box center [1263, 390] width 52 height 29
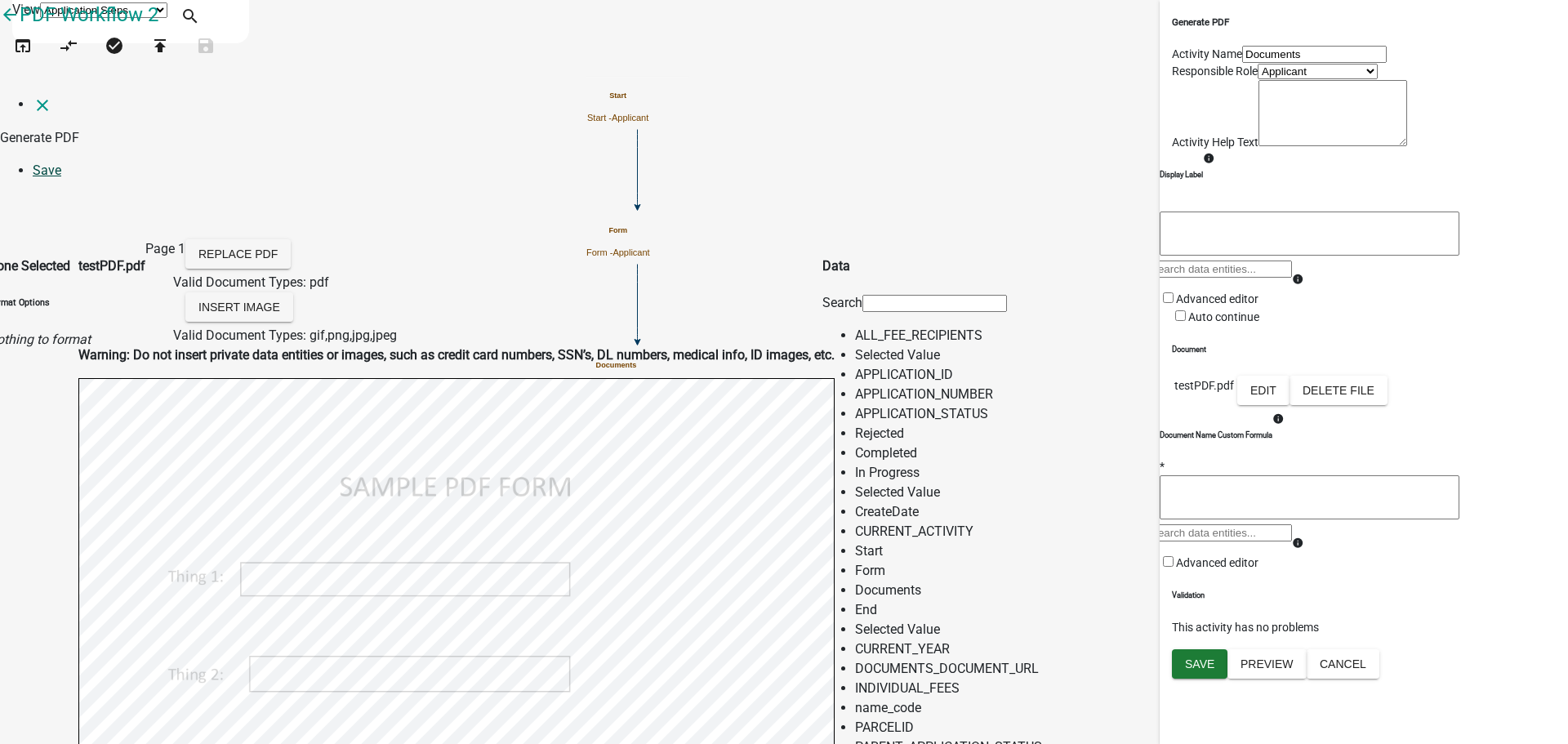
click at [61, 162] on link "Save" at bounding box center [47, 170] width 28 height 16
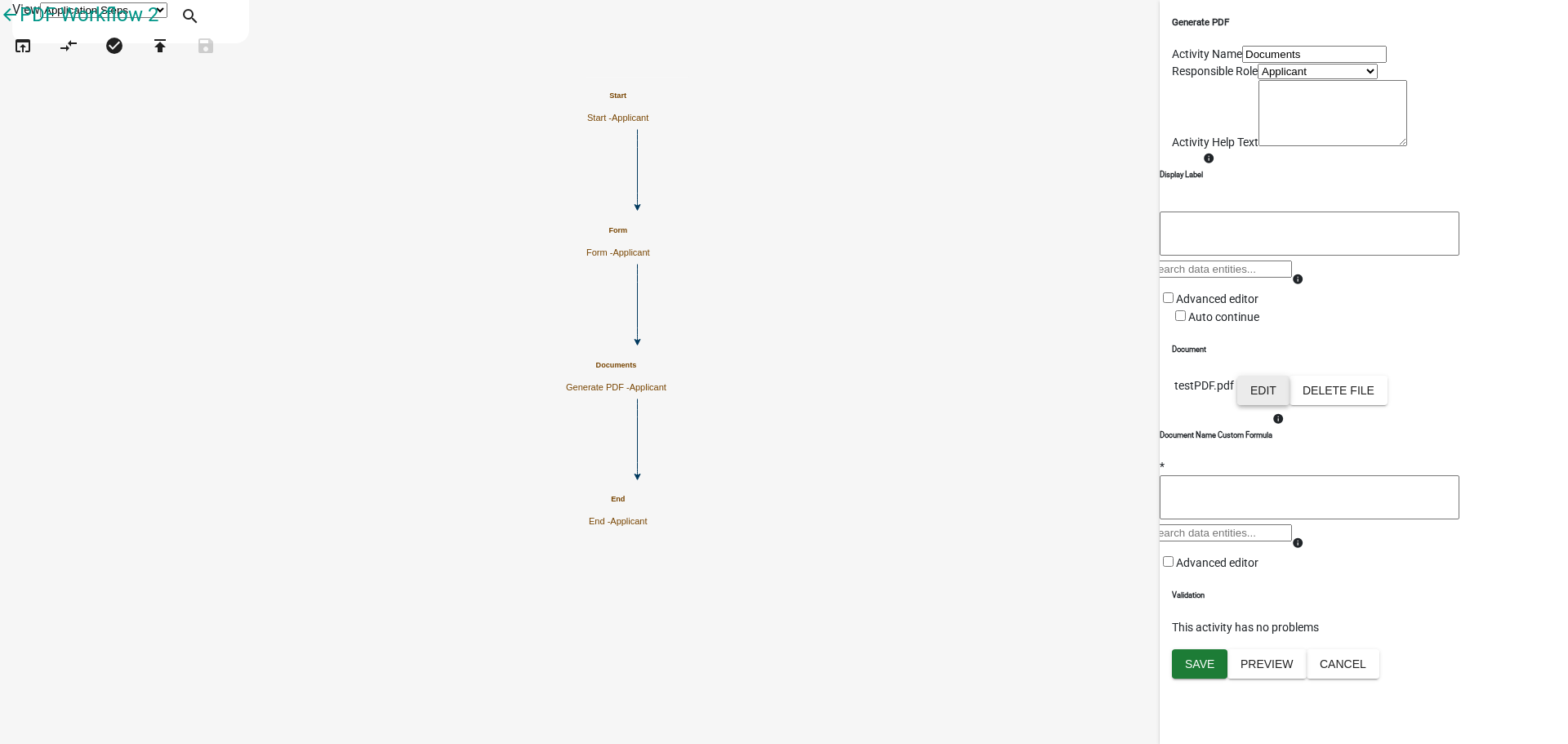
click at [1289, 405] on button "Edit" at bounding box center [1263, 390] width 52 height 29
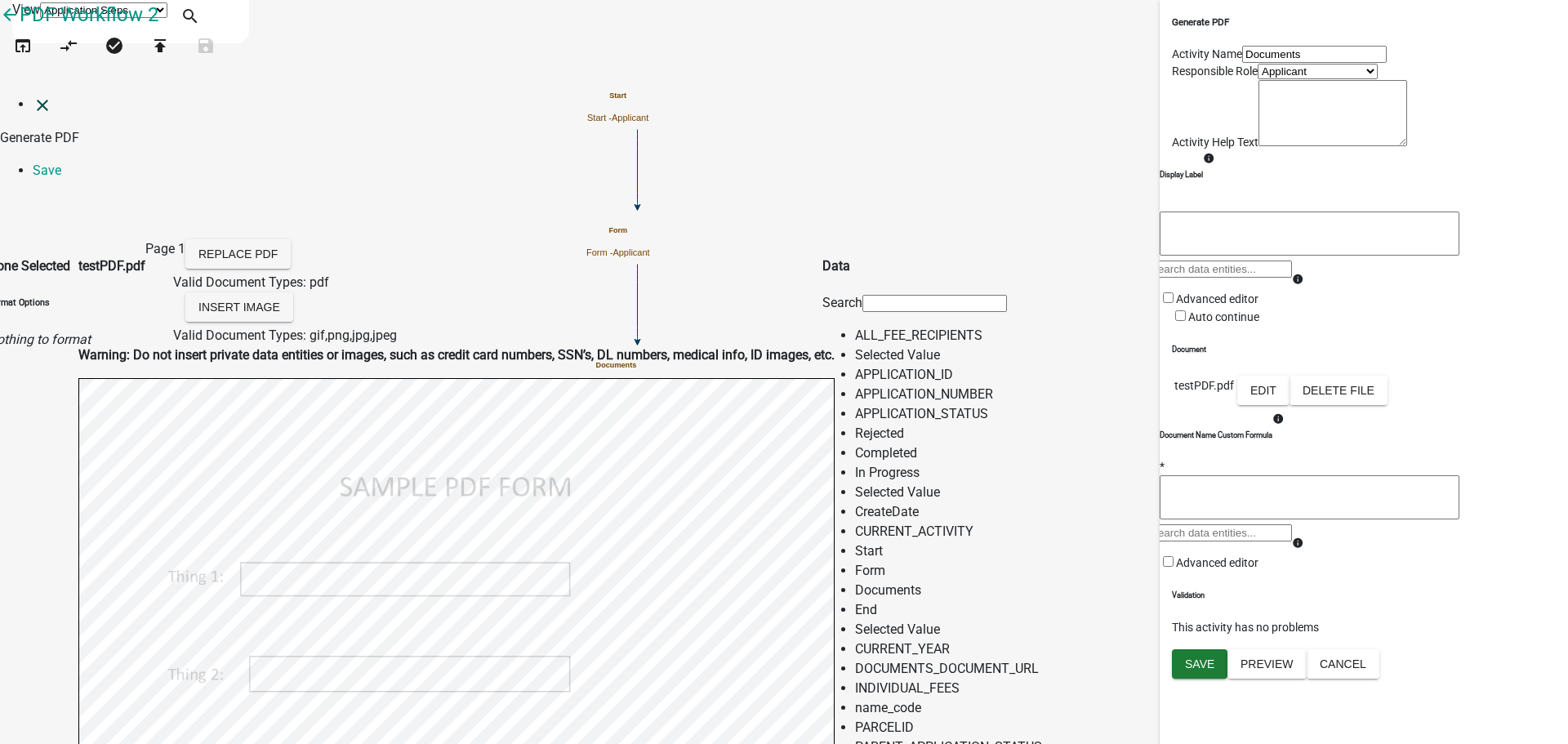
click at [34, 95] on icon "close" at bounding box center [42, 104] width 19 height 19
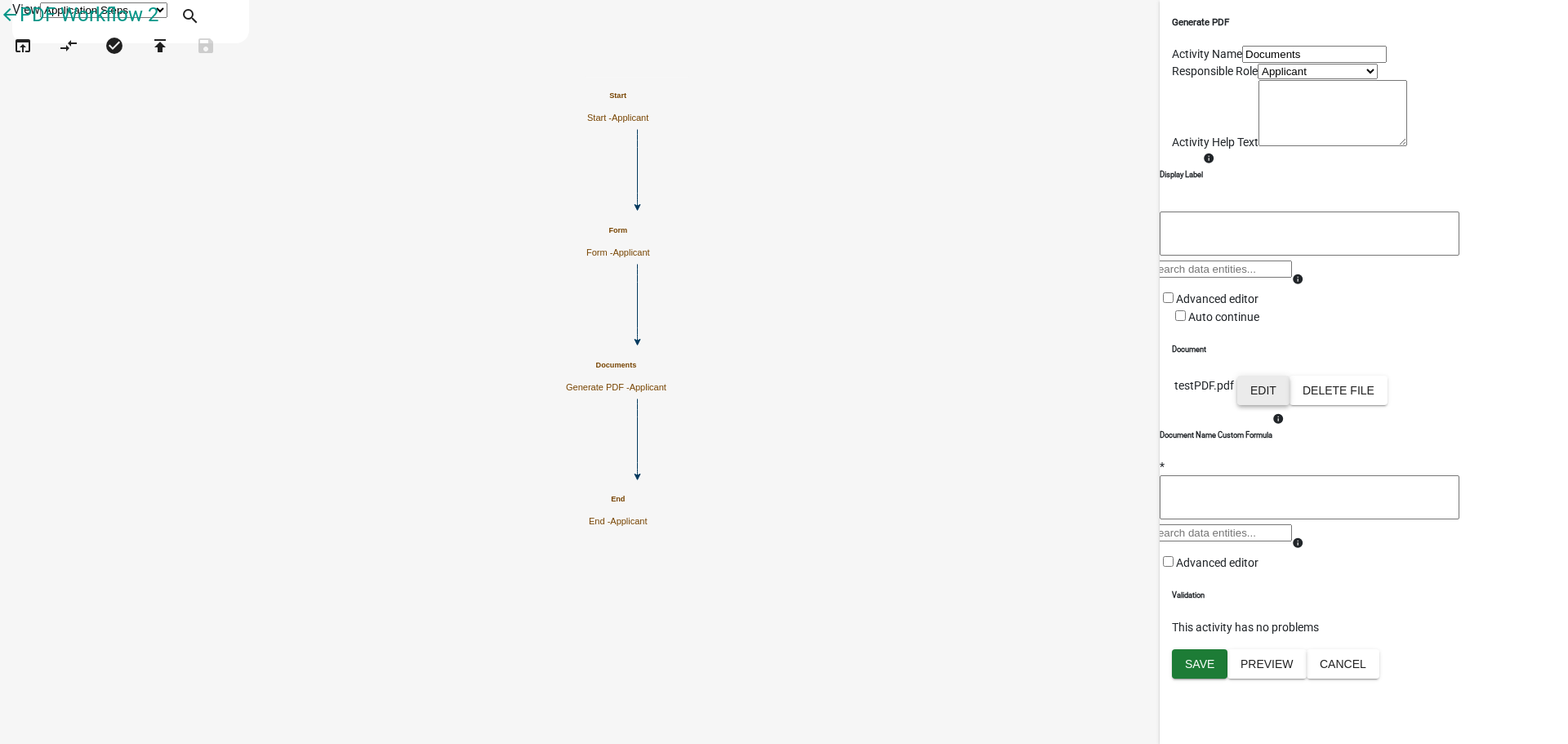
click at [1289, 405] on button "Edit" at bounding box center [1263, 390] width 52 height 29
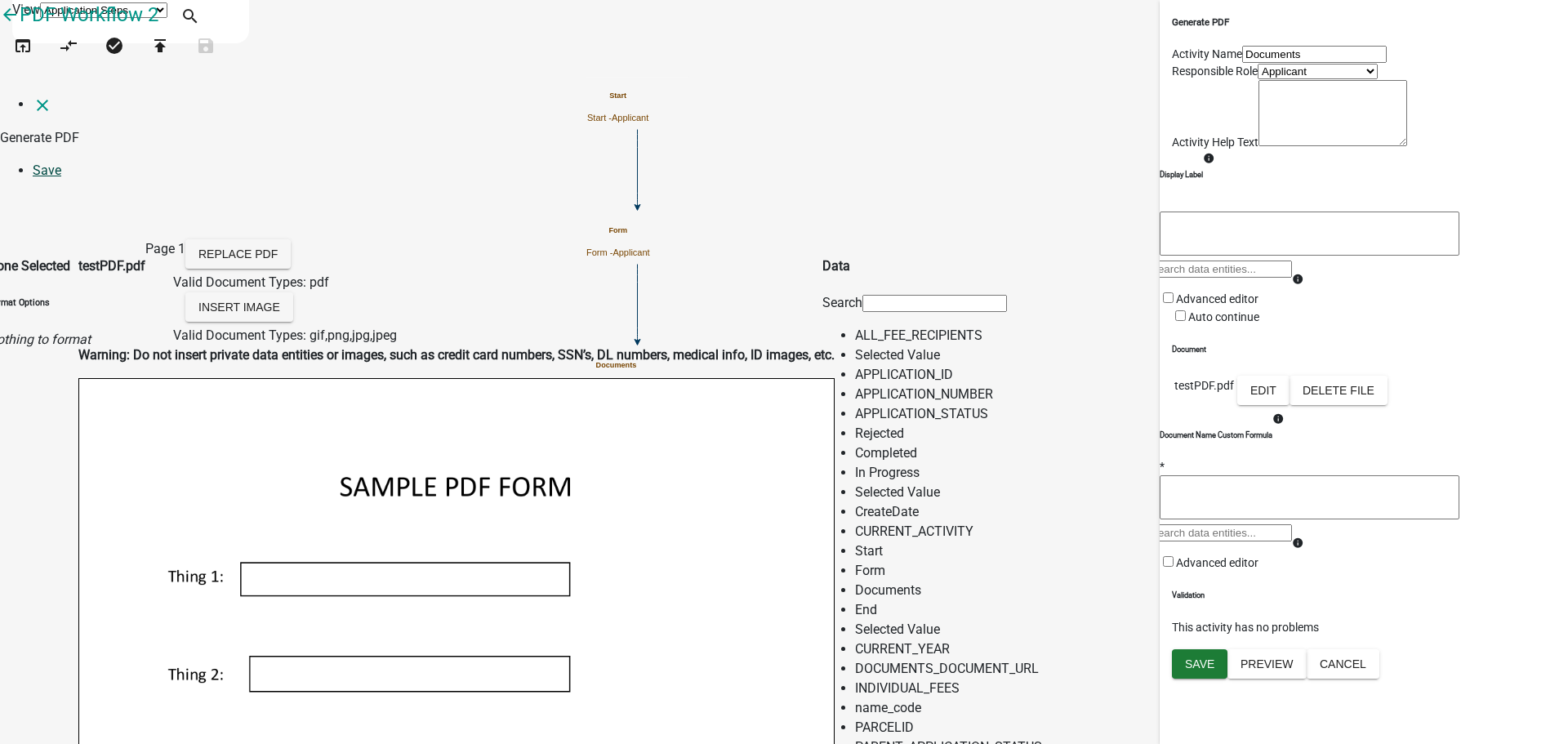
click at [61, 162] on link "Save" at bounding box center [47, 170] width 28 height 16
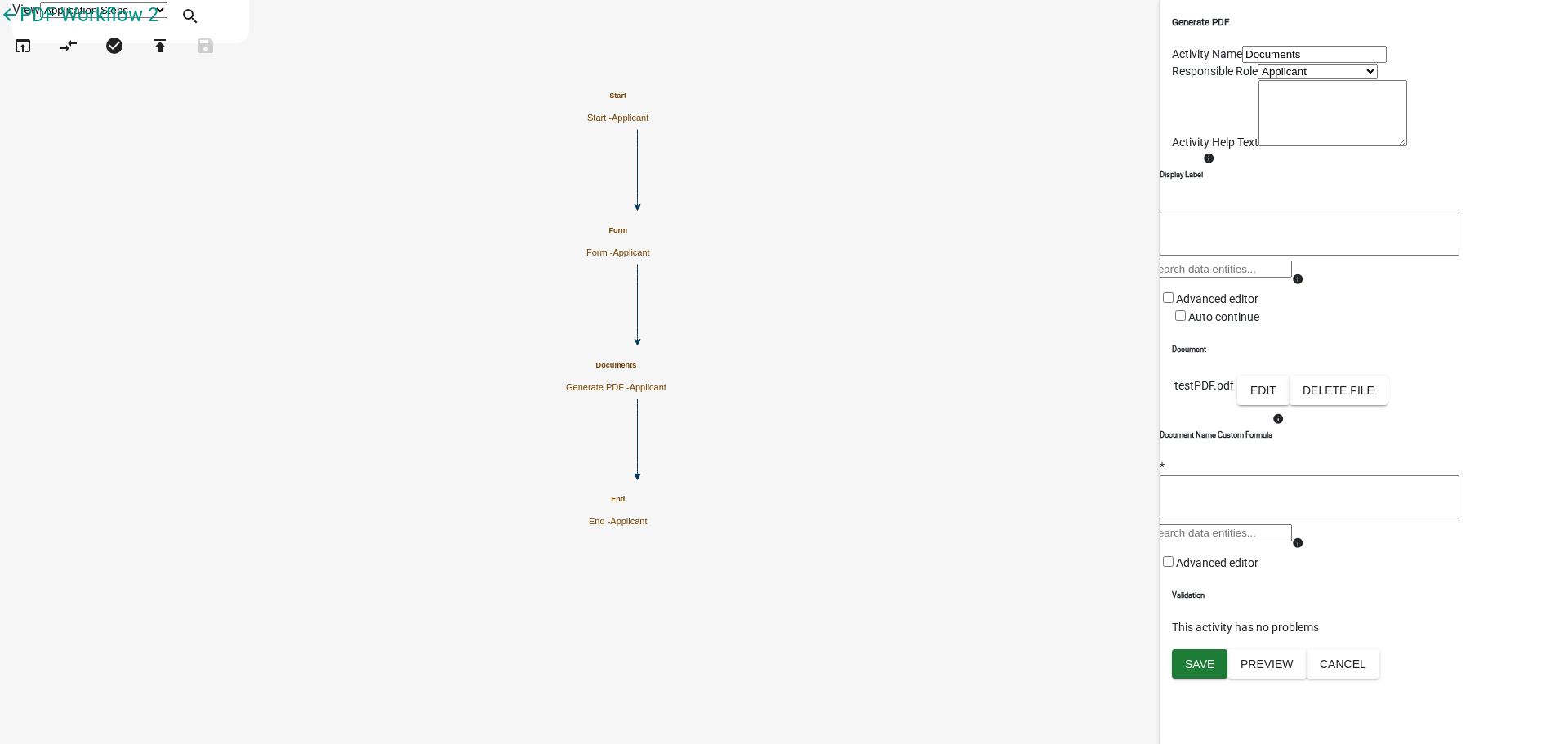
scroll to position [150, 0]
drag, startPoint x: 1202, startPoint y: 724, endPoint x: 1190, endPoint y: 714, distance: 15.6
click at [1201, 671] on span "Save" at bounding box center [1200, 664] width 29 height 13
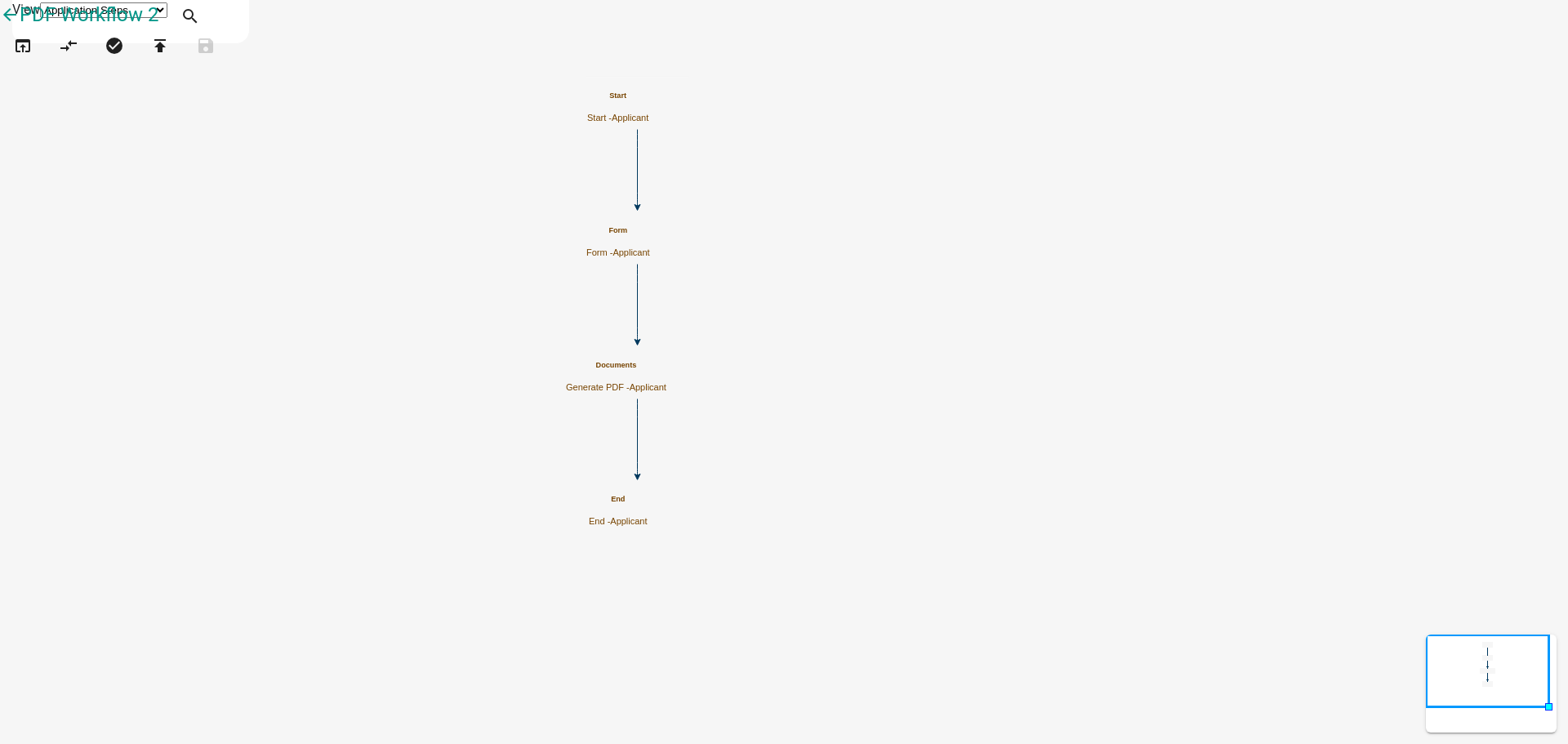
click at [602, 191] on icon "Start Start - Applicant Form Form - Applicant Documents Generate PDF - Applican…" at bounding box center [784, 372] width 1567 height 742
click at [1119, 229] on icon "Start Start - Applicant Form Form - Applicant Documents Generate PDF - Applican…" at bounding box center [784, 372] width 1567 height 742
click at [666, 367] on h5 "Documents" at bounding box center [617, 366] width 101 height 9
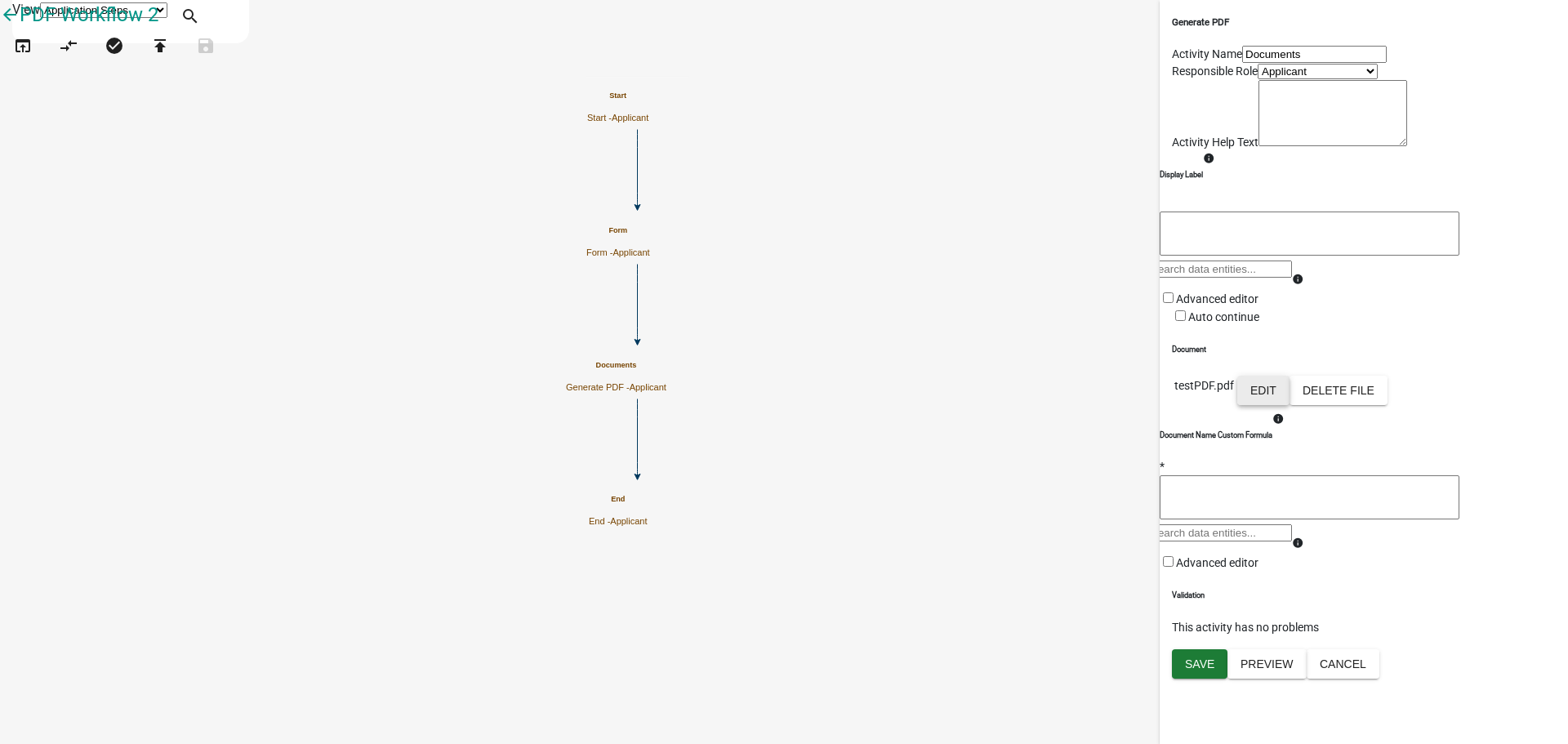
click at [1289, 405] on button "Edit" at bounding box center [1263, 390] width 52 height 29
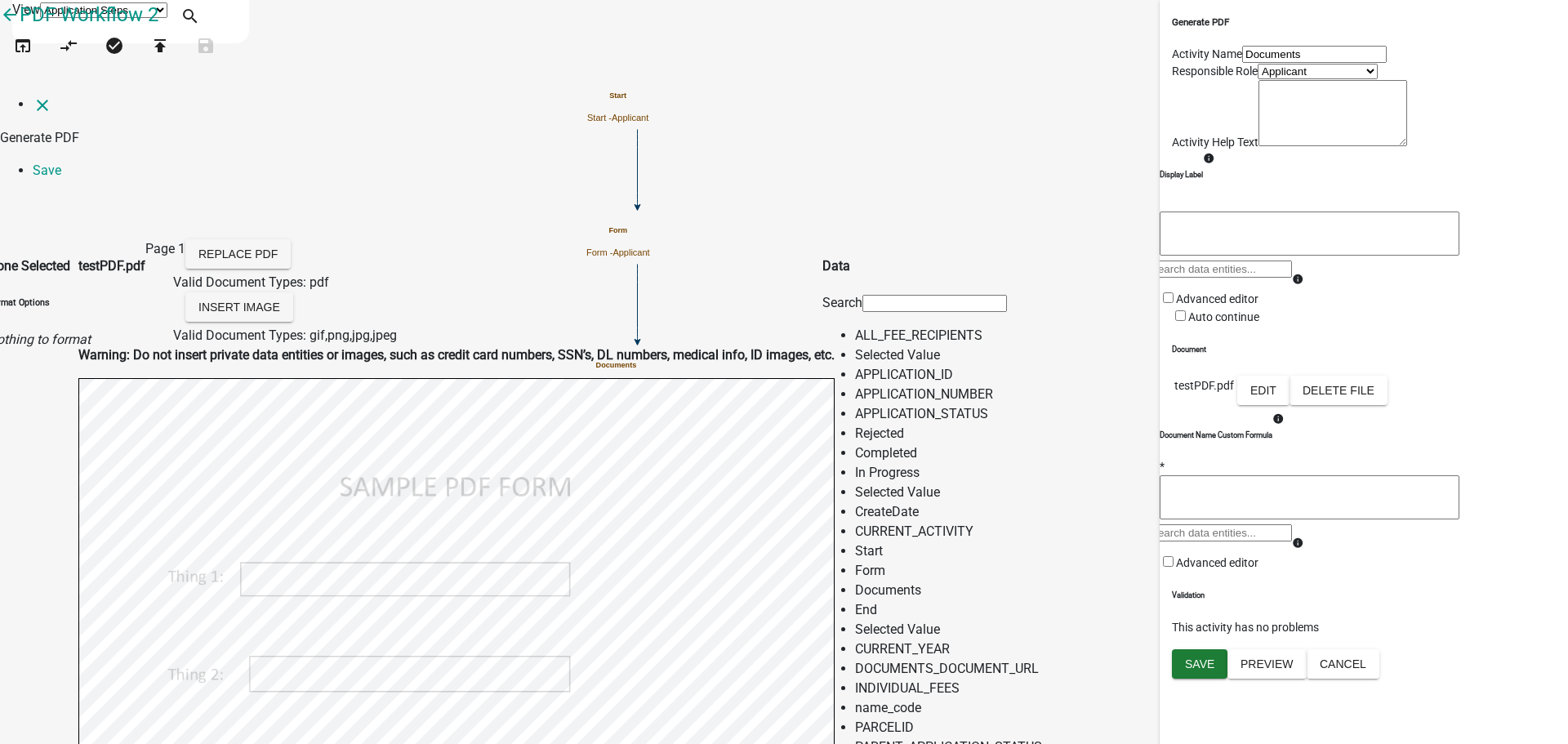
drag, startPoint x: 20, startPoint y: 22, endPoint x: 55, endPoint y: 3, distance: 39.8
click at [33, 95] on icon "close" at bounding box center [42, 104] width 19 height 19
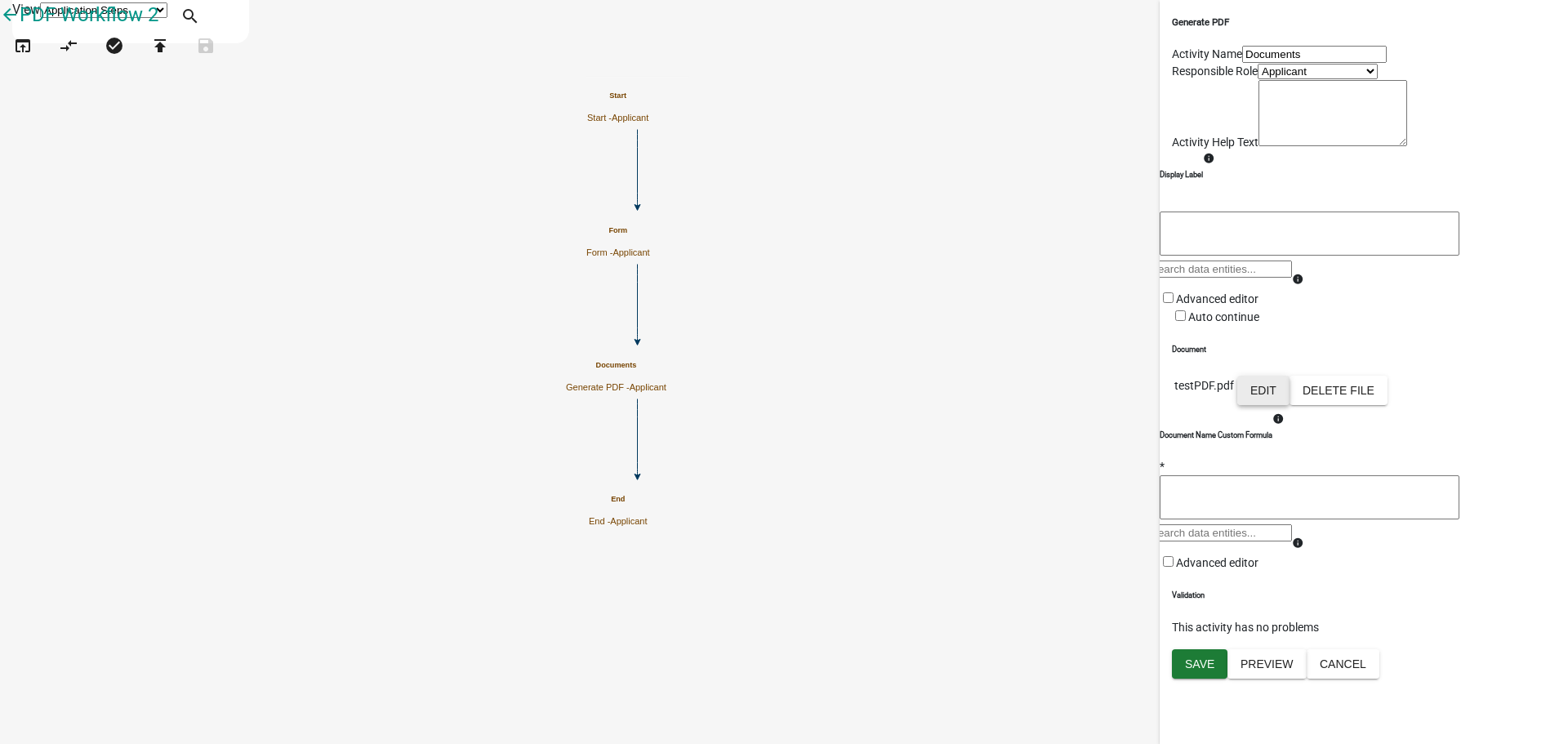
scroll to position [150, 0]
click at [1353, 410] on td "Edit Delete File" at bounding box center [1312, 392] width 152 height 35
click at [693, 216] on icon "Start Start - Applicant Form Form - Applicant Documents Generate PDF - Applican…" at bounding box center [784, 372] width 1567 height 742
click at [1289, 405] on button "Edit" at bounding box center [1263, 390] width 52 height 29
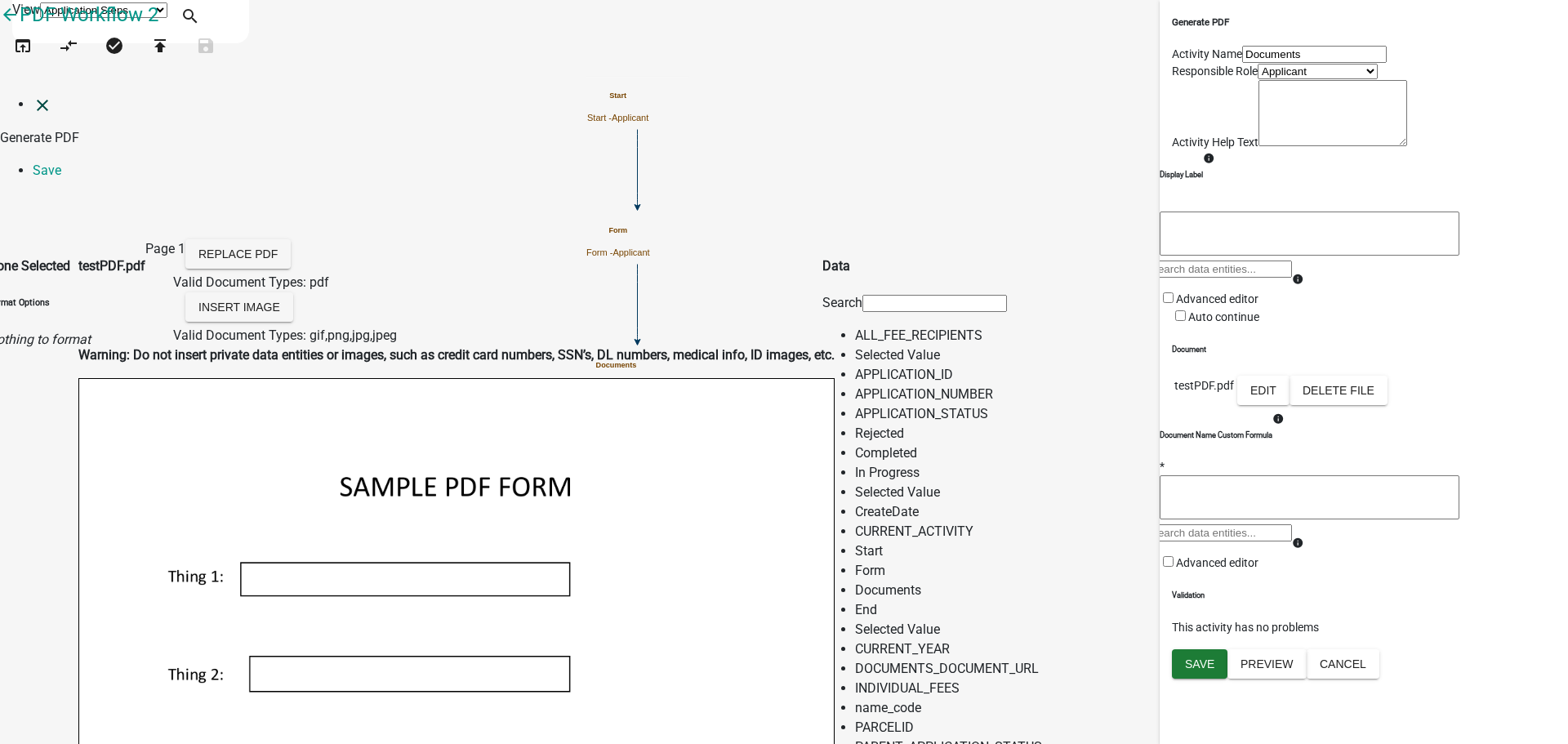
click at [33, 95] on icon "close" at bounding box center [42, 104] width 19 height 19
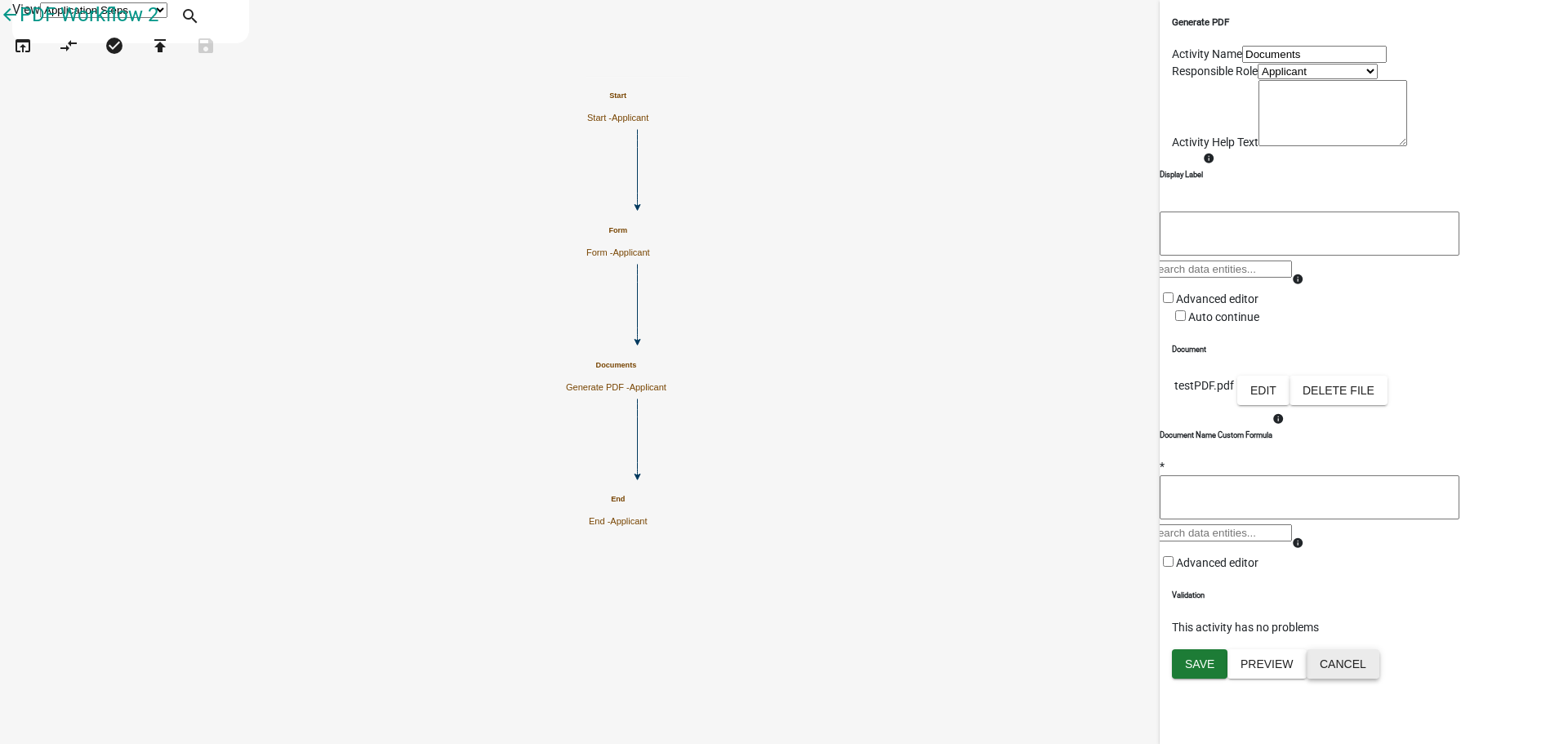
click at [1379, 679] on button "Cancel" at bounding box center [1343, 664] width 72 height 29
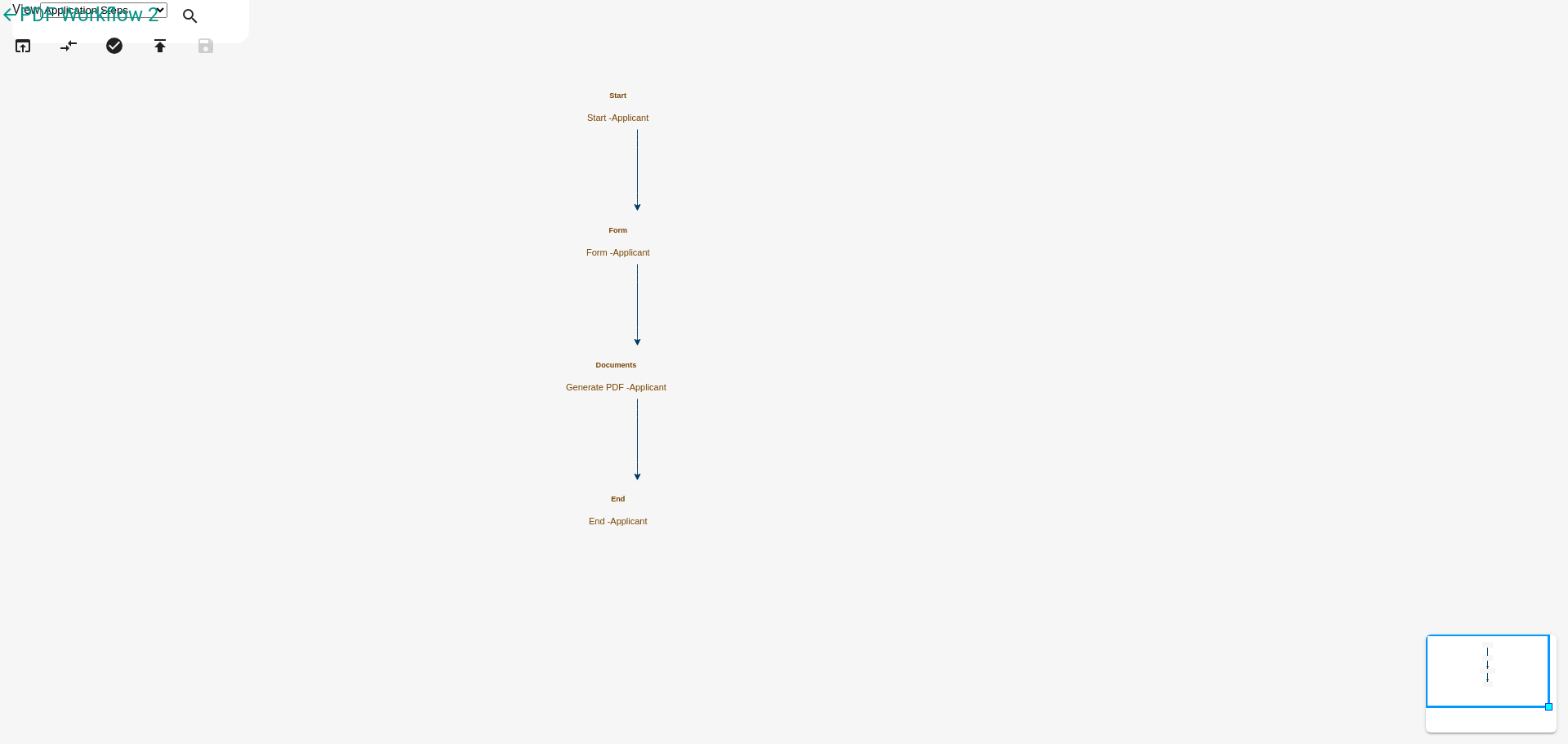
scroll to position [0, 0]
click at [1120, 428] on icon "Start Start - Applicant Form Form - Applicant Documents Generate PDF - Applican…" at bounding box center [784, 372] width 1567 height 742
click at [666, 364] on h5 "Documents" at bounding box center [617, 366] width 101 height 9
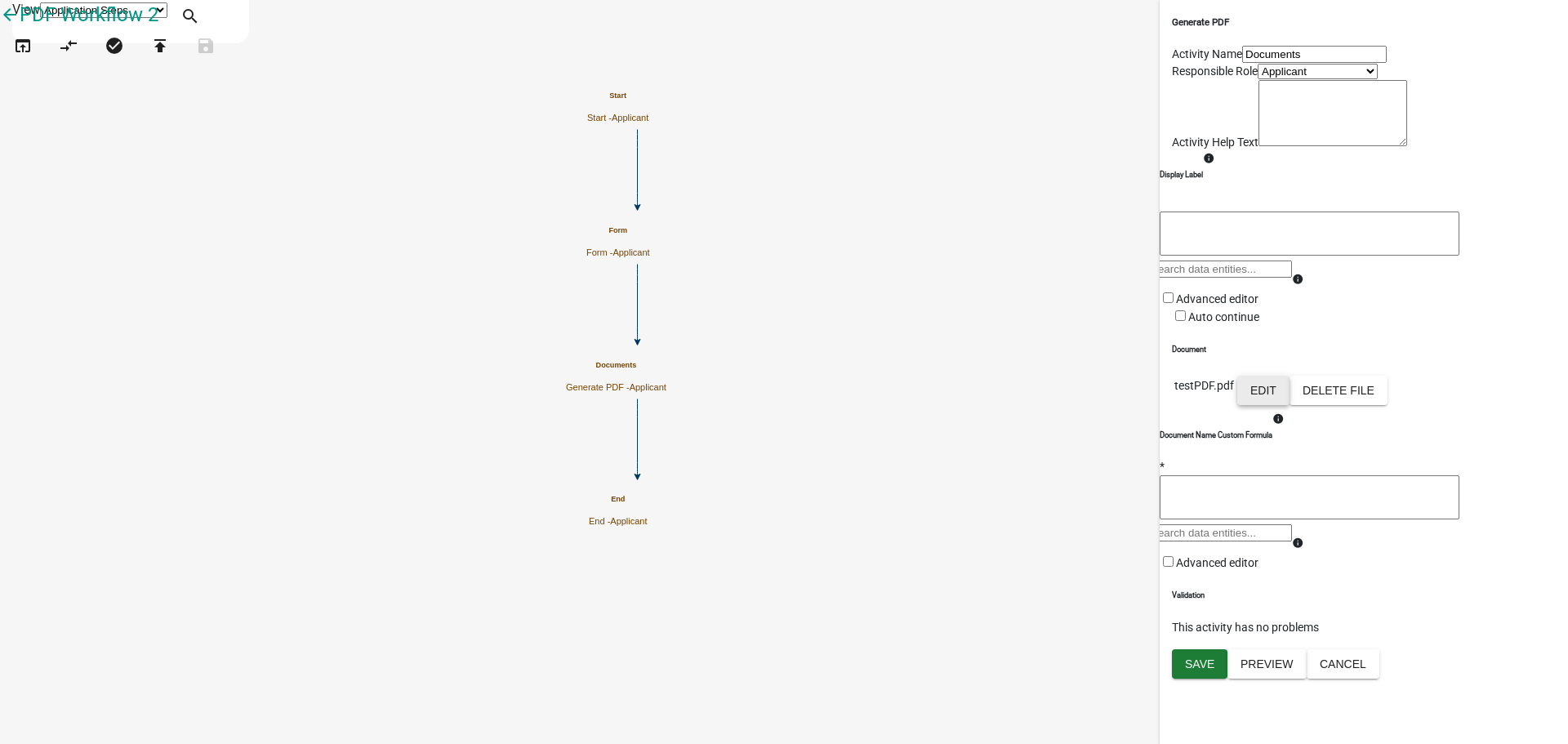
click at [1289, 405] on button "Edit" at bounding box center [1263, 390] width 52 height 29
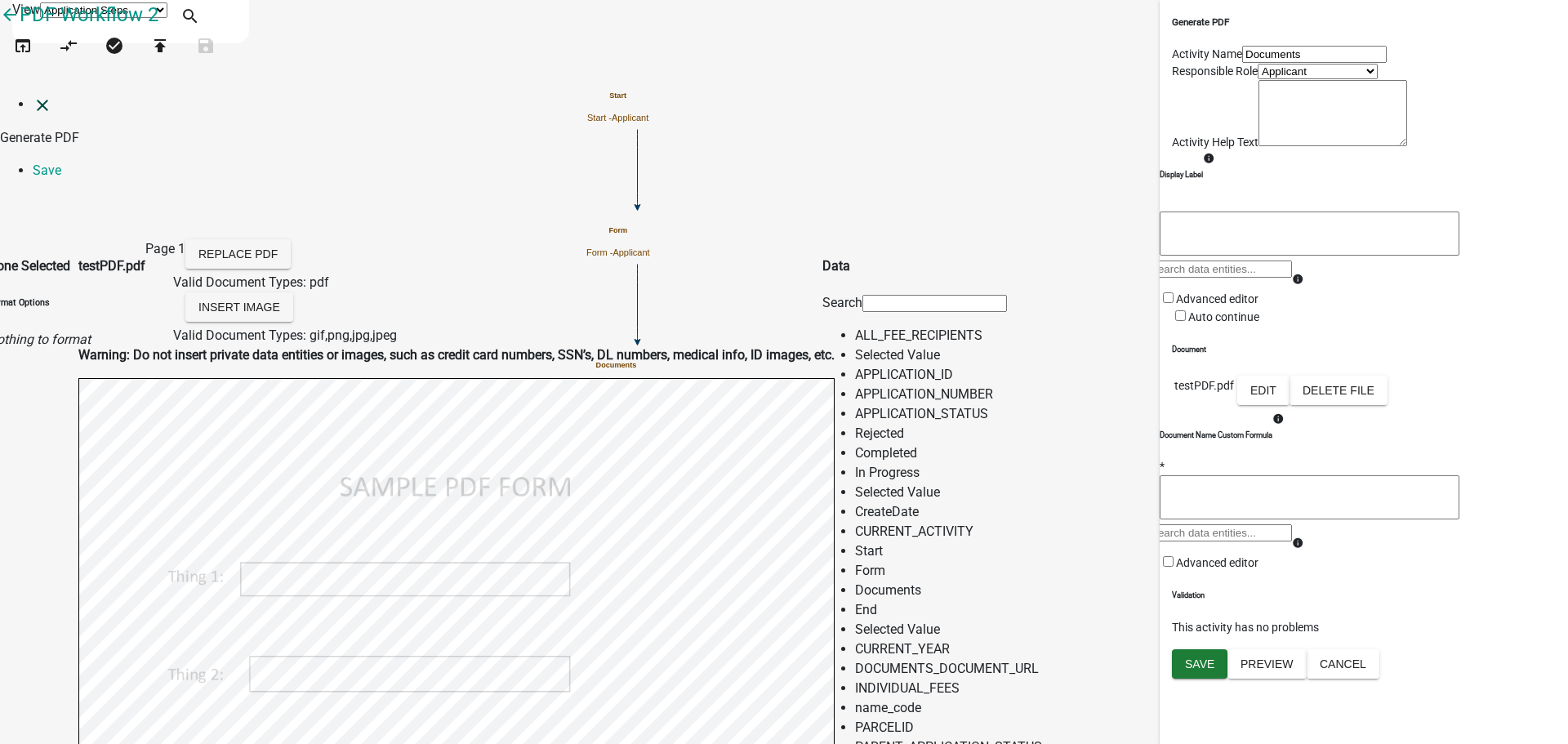
click at [38, 95] on icon "close" at bounding box center [42, 104] width 19 height 19
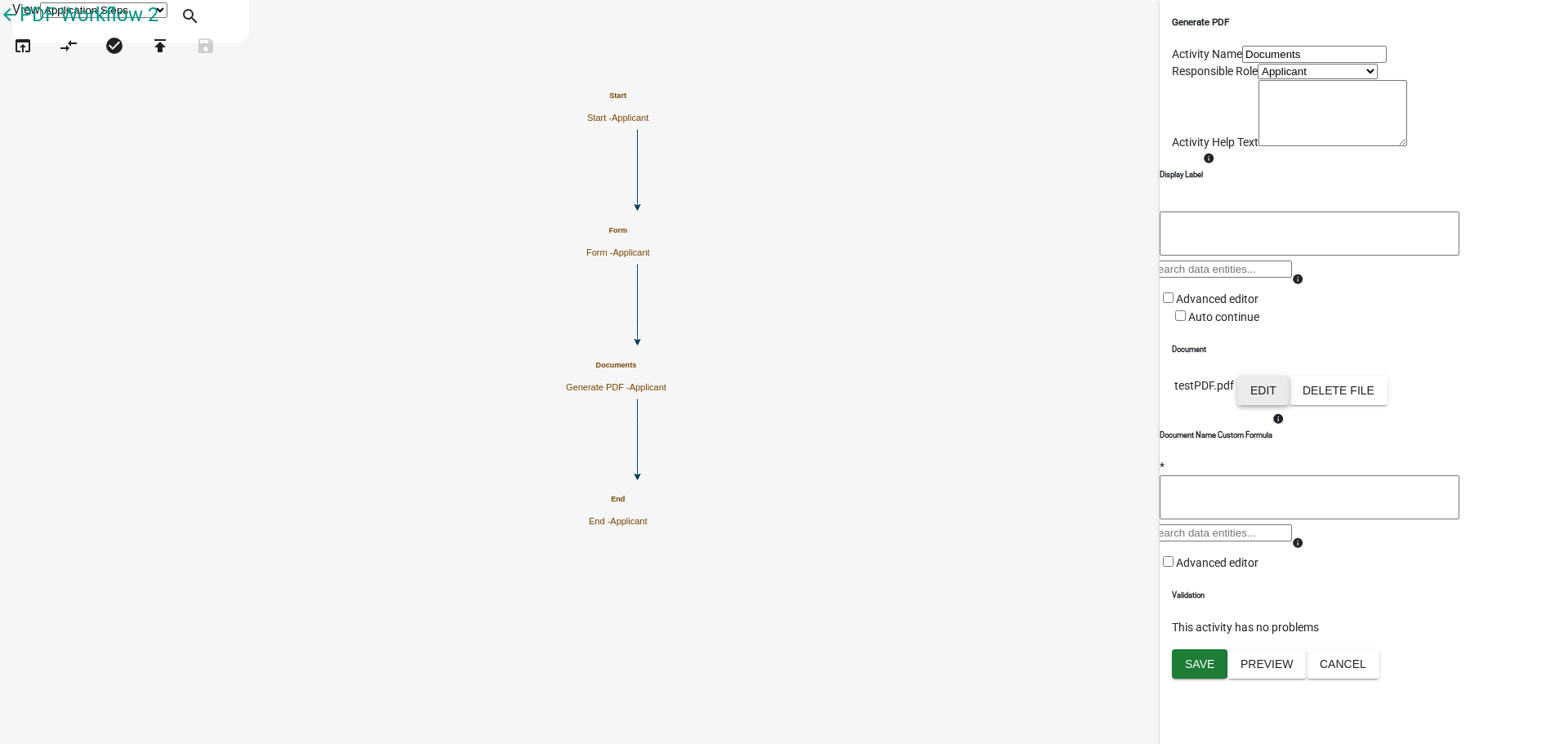
click at [1289, 405] on button "Edit" at bounding box center [1263, 390] width 52 height 29
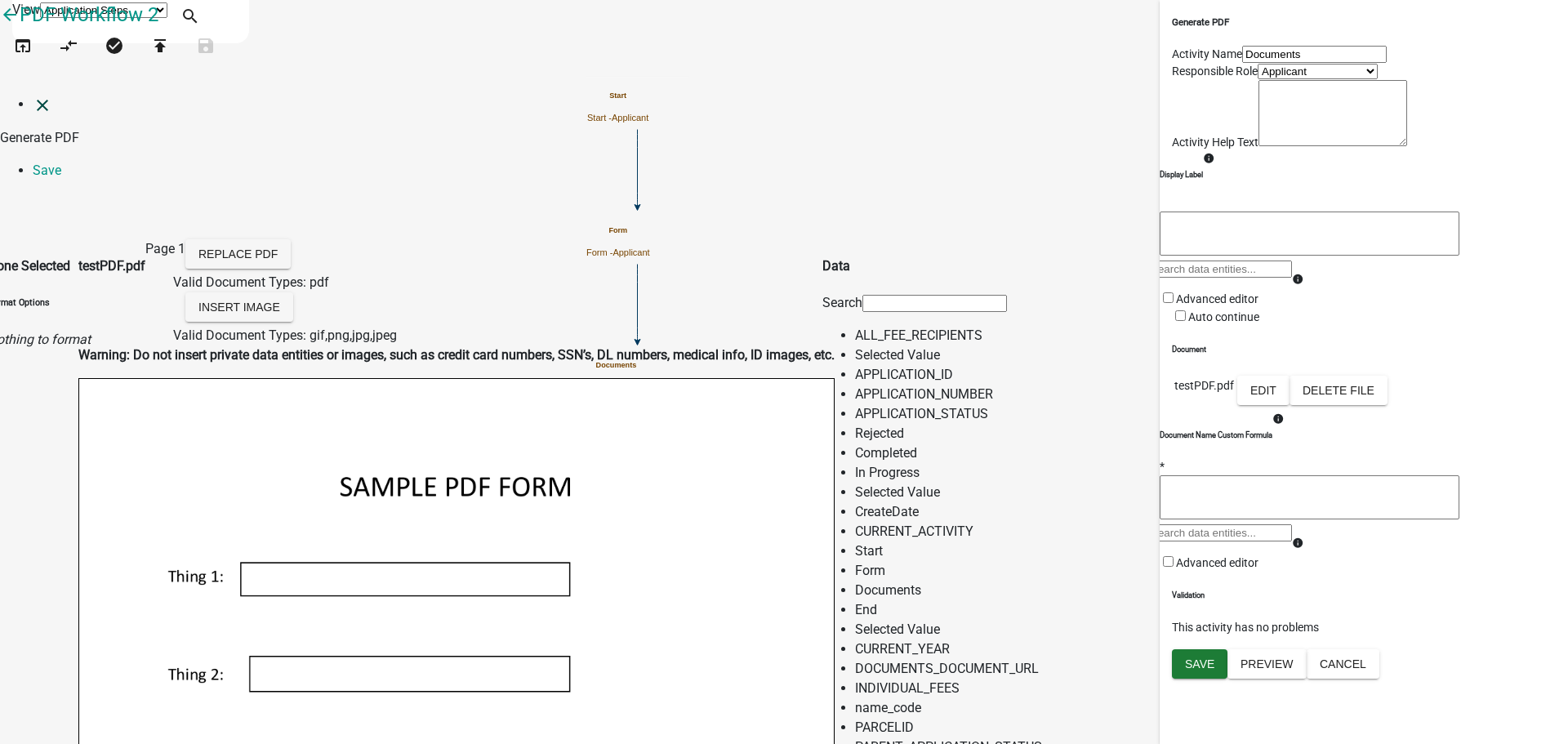
click at [35, 95] on icon "close" at bounding box center [42, 104] width 19 height 19
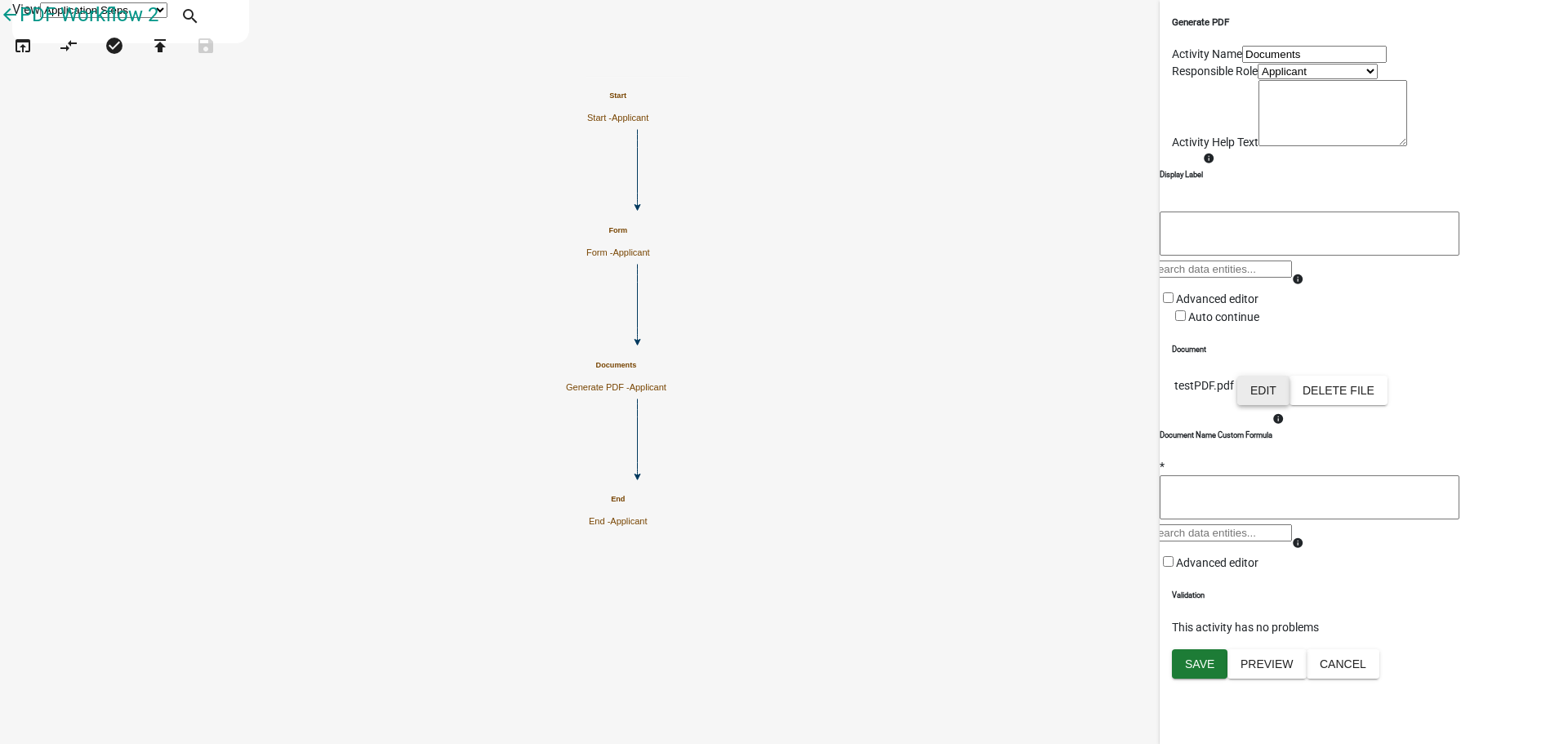
scroll to position [150, 0]
click at [1379, 679] on button "Cancel" at bounding box center [1343, 664] width 72 height 29
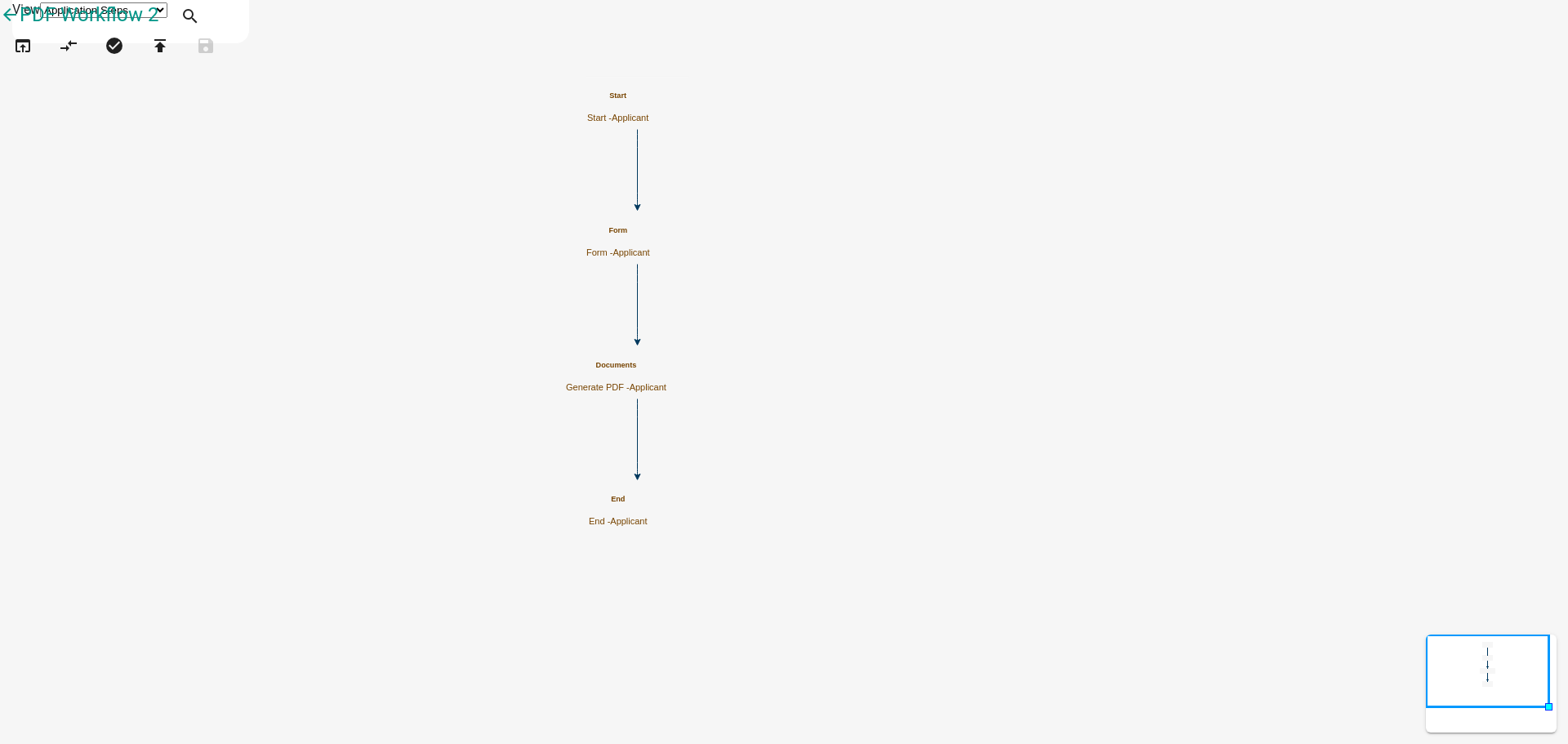
scroll to position [0, 0]
click at [1103, 290] on icon "Start Start - Applicant Form Form - Applicant Documents Generate PDF - Applican…" at bounding box center [784, 372] width 1567 height 742
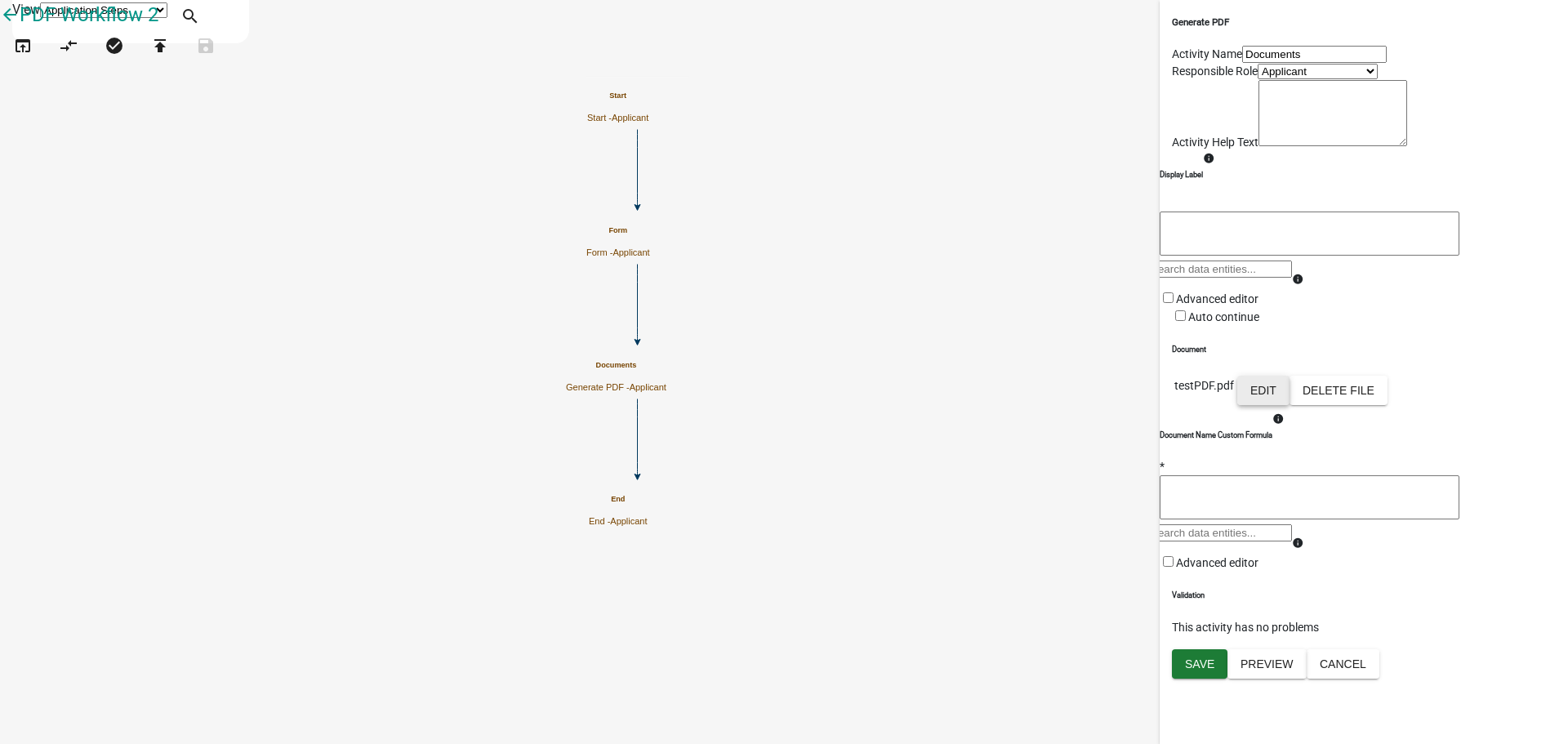
click at [1289, 405] on button "Edit" at bounding box center [1263, 390] width 52 height 29
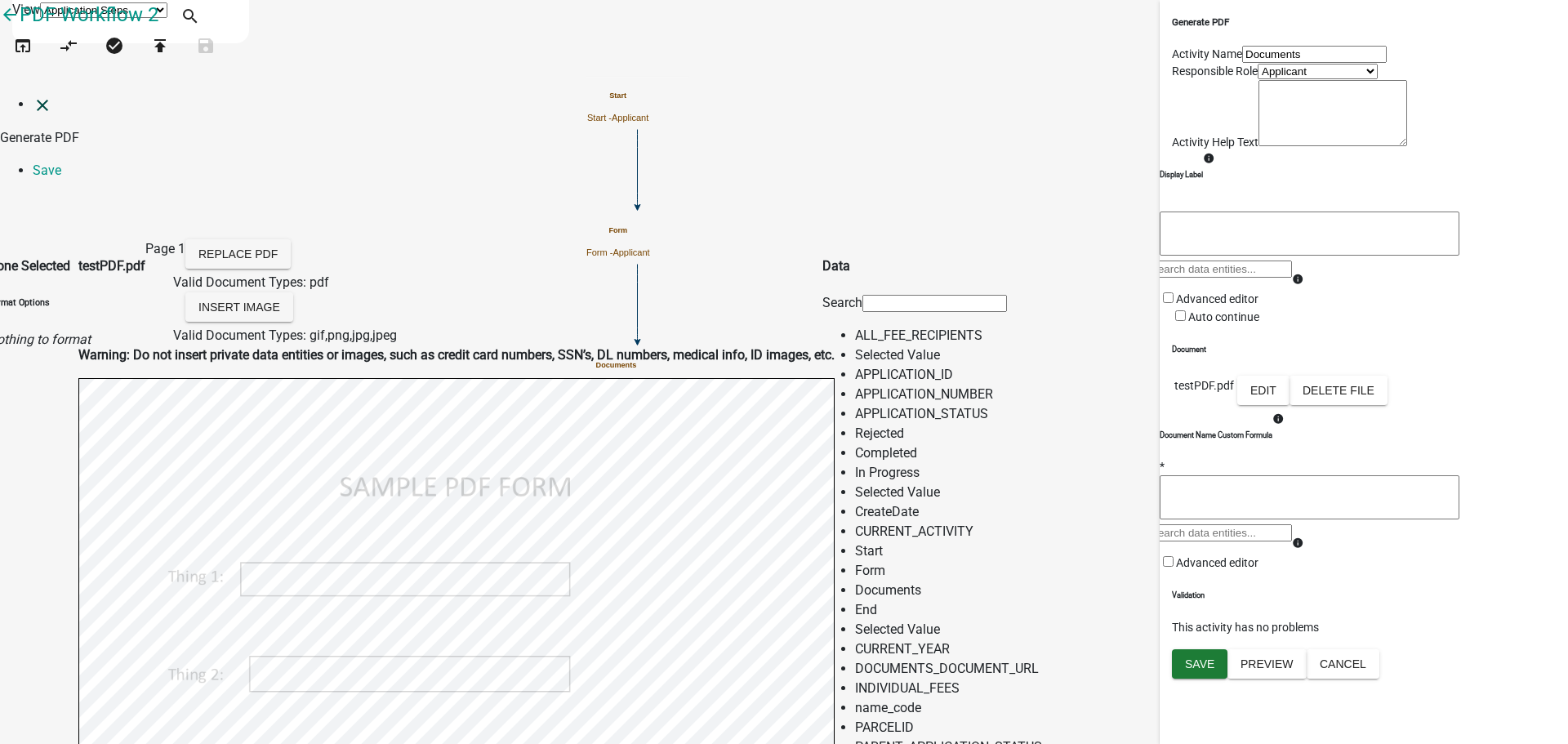
click at [33, 95] on icon "close" at bounding box center [42, 104] width 19 height 19
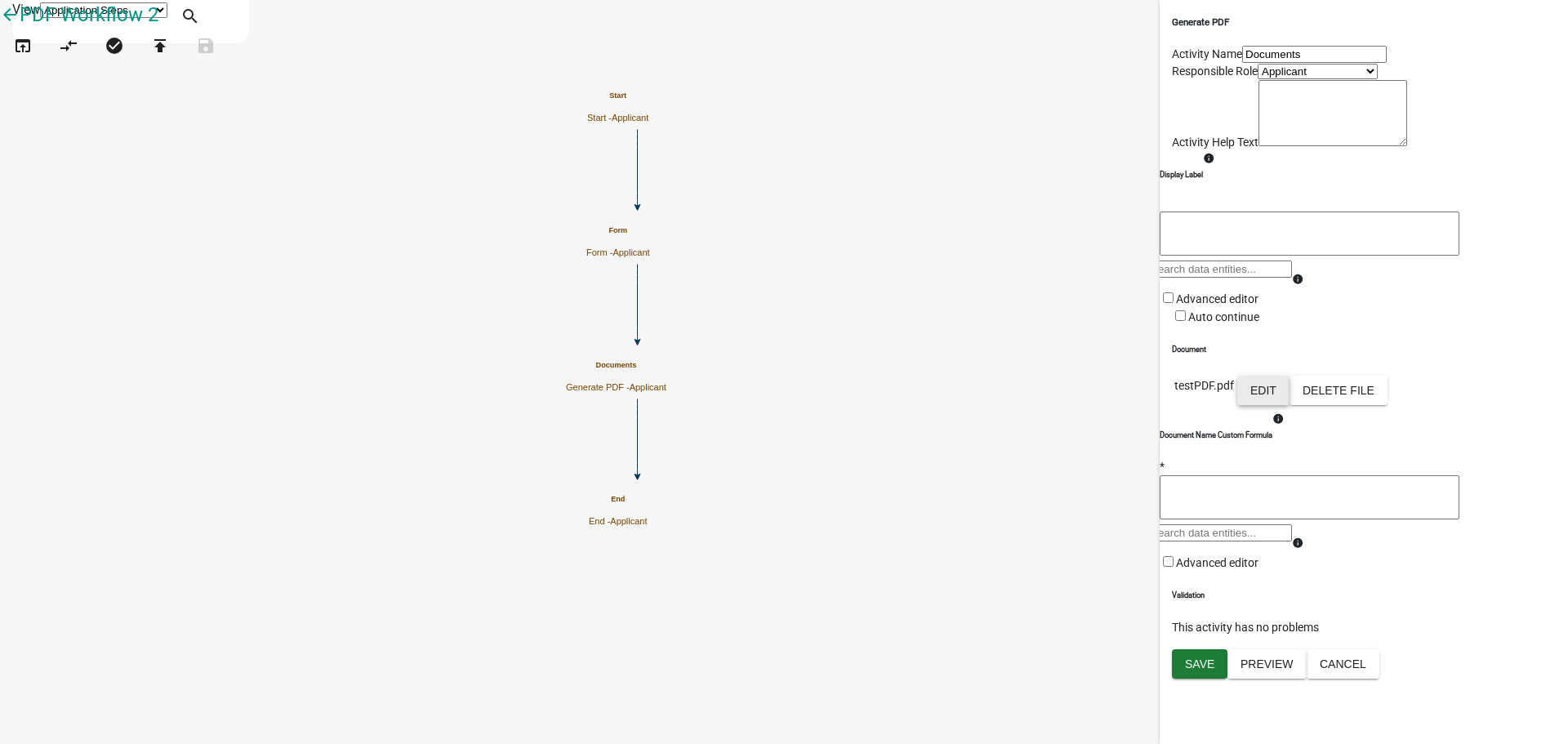
click at [1289, 405] on button "Edit" at bounding box center [1263, 390] width 52 height 29
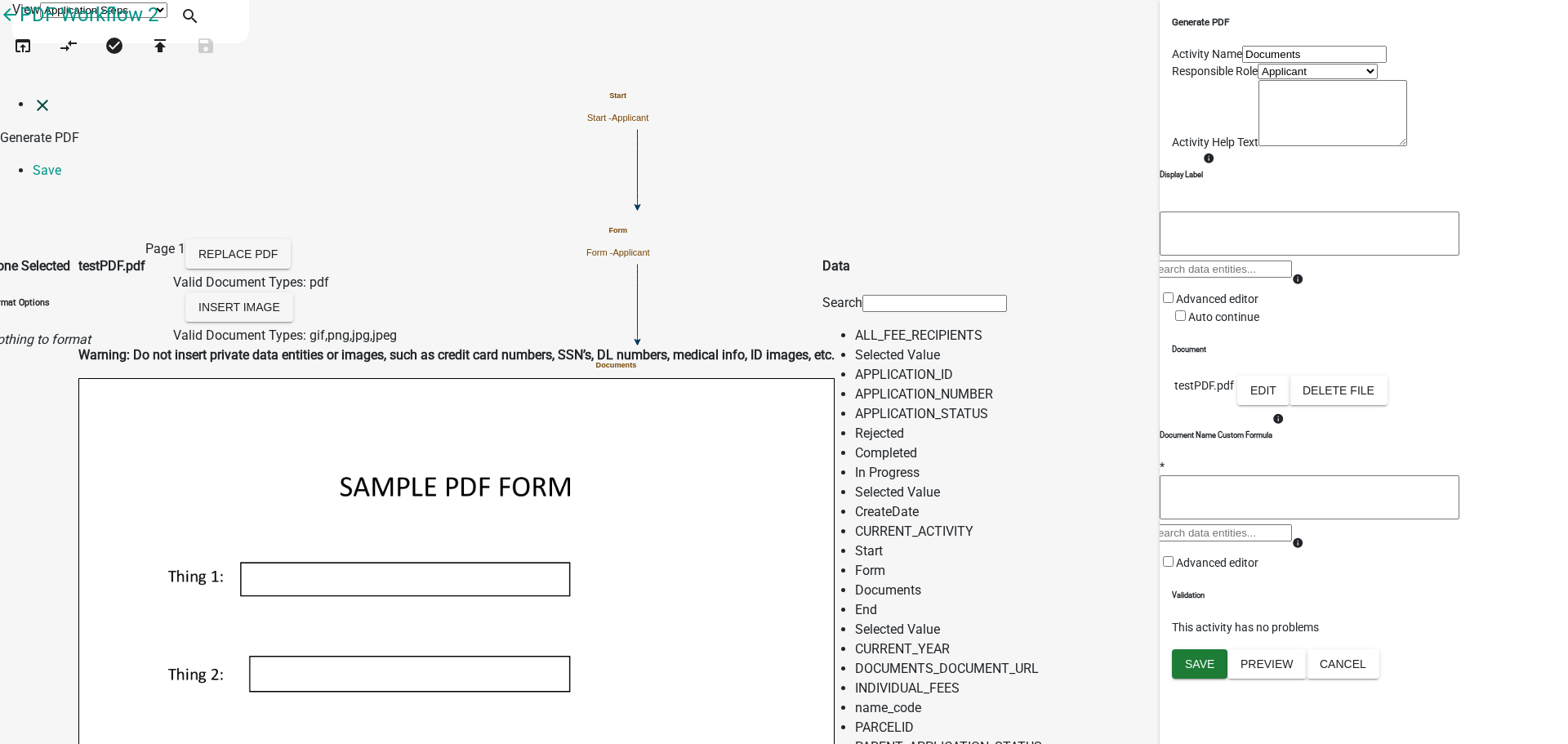
click at [35, 95] on icon "close" at bounding box center [42, 104] width 19 height 19
